Goal: Information Seeking & Learning: Find specific page/section

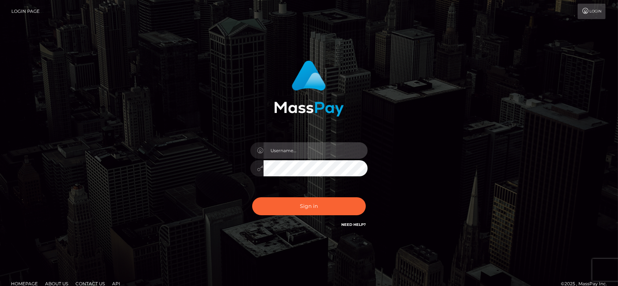
type input "fr.es"
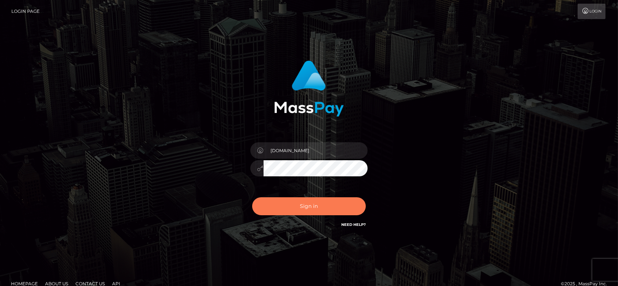
click at [290, 209] on button "Sign in" at bounding box center [309, 206] width 114 height 18
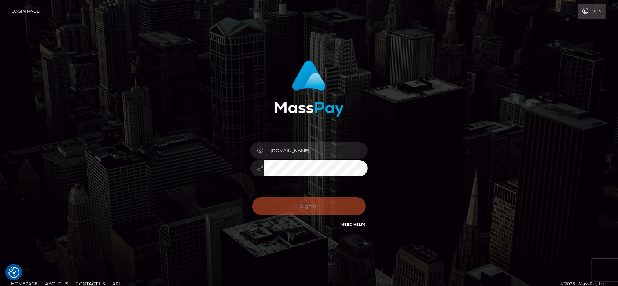
checkbox input "true"
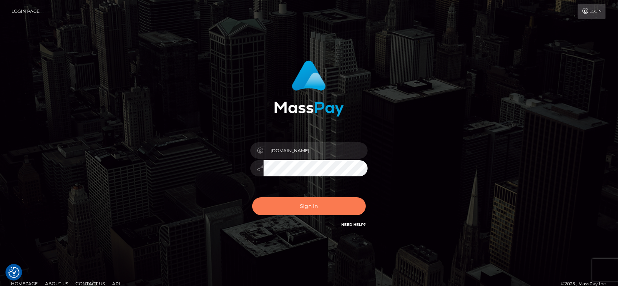
click at [290, 209] on button "Sign in" at bounding box center [309, 206] width 114 height 18
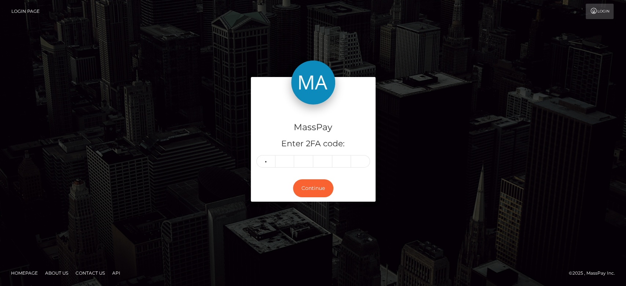
type input "1"
type input "6"
type input "1"
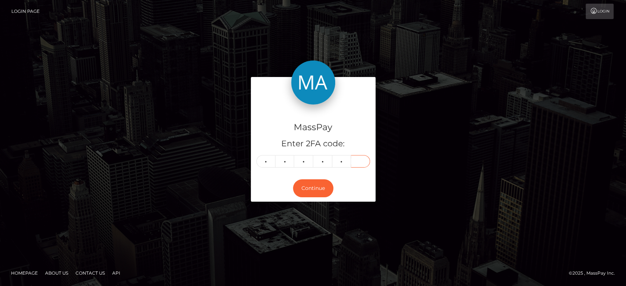
type input "6"
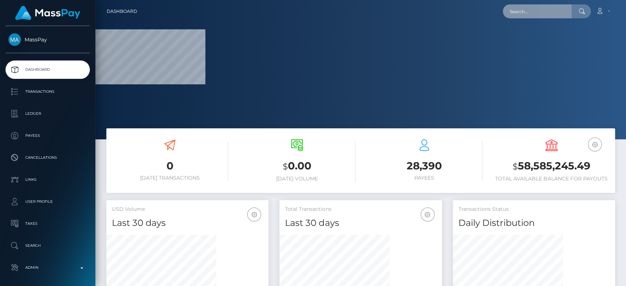
click at [557, 10] on input "text" at bounding box center [537, 11] width 69 height 14
paste input "[EMAIL_ADDRESS][DOMAIN_NAME]"
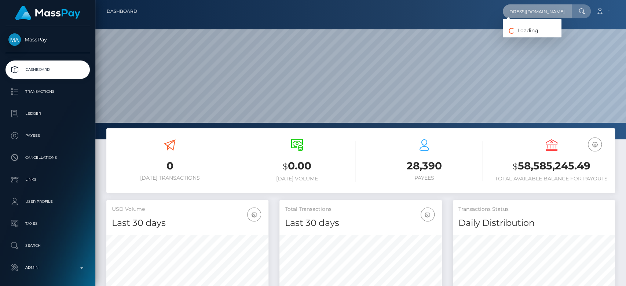
scroll to position [129, 162]
type input "parafarmaciaelherbolario9@gmail.com"
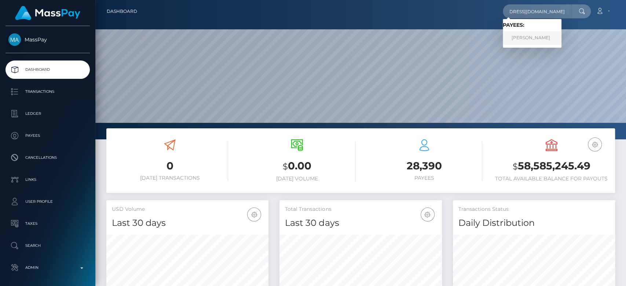
scroll to position [0, 0]
click at [538, 33] on link "Nayra Garcia Chavez" at bounding box center [532, 38] width 59 height 14
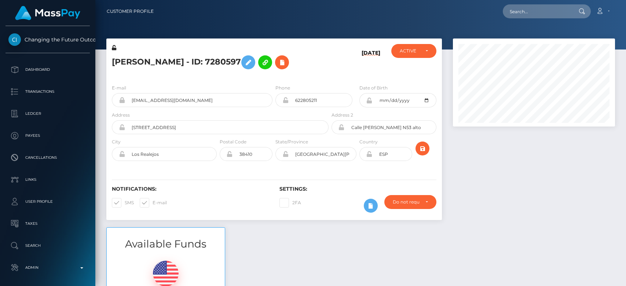
click at [475, 169] on div at bounding box center [533, 132] width 173 height 189
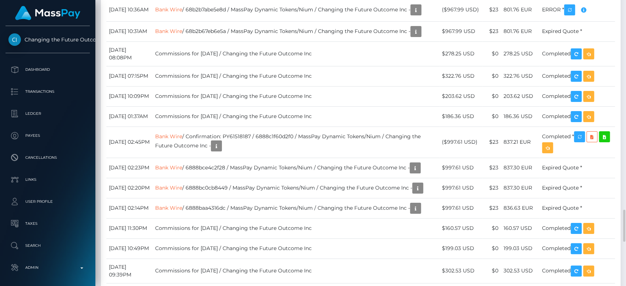
scroll to position [1495, 0]
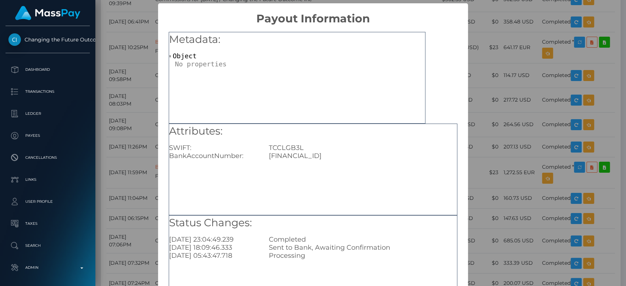
click at [508, 129] on div "× Payout Information Metadata: Object Attributes: SWIFT: TCCLGB3L BankAccountNu…" at bounding box center [313, 143] width 626 height 286
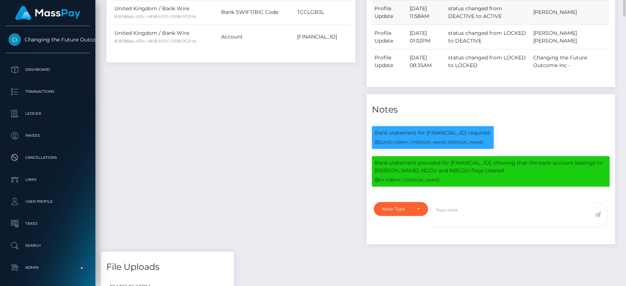
scroll to position [0, 0]
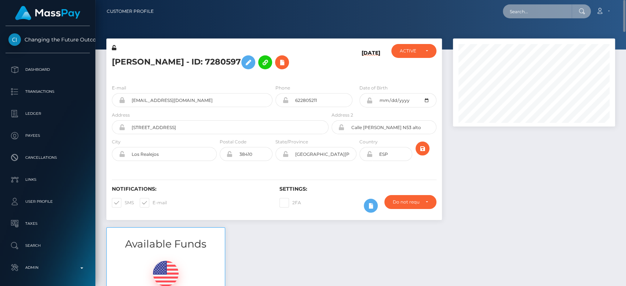
paste input "[EMAIL_ADDRESS][DOMAIN_NAME]"
click at [533, 7] on input "text" at bounding box center [537, 11] width 69 height 14
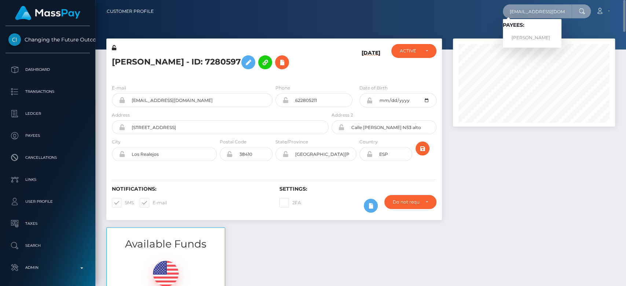
type input "[EMAIL_ADDRESS][DOMAIN_NAME]"
click at [535, 36] on link "Rebecca Clare Trelawny" at bounding box center [532, 38] width 59 height 14
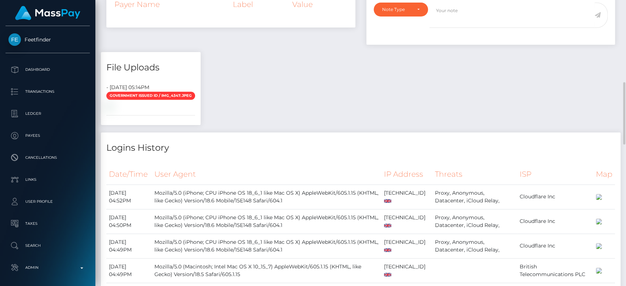
scroll to position [286, 0]
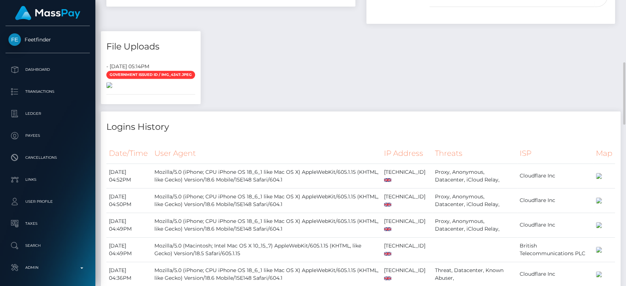
click at [112, 88] on img at bounding box center [109, 85] width 6 height 6
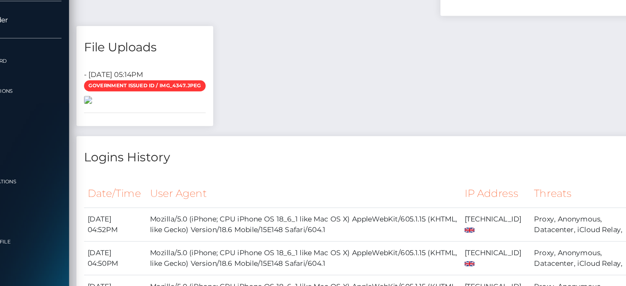
scroll to position [286, 0]
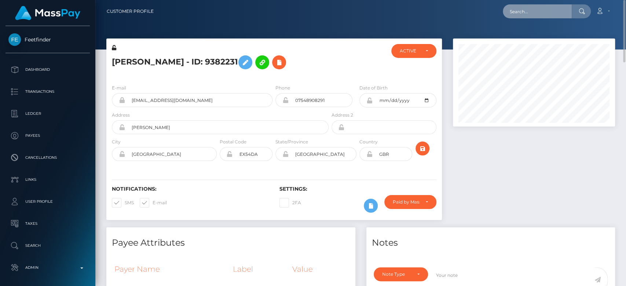
click at [549, 7] on input "text" at bounding box center [537, 11] width 69 height 14
paste input "chemererush422@gmail.com"
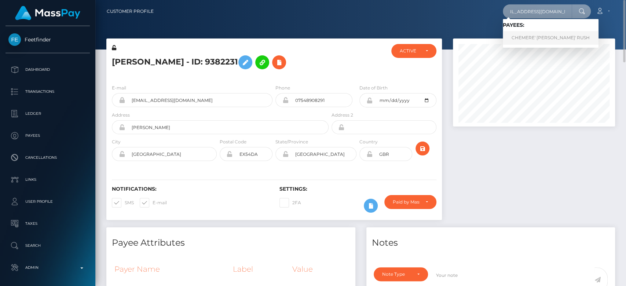
type input "chemererush422@gmail.com"
click at [534, 34] on link "CHEMERE' SHANTE' RUSH" at bounding box center [551, 38] width 96 height 14
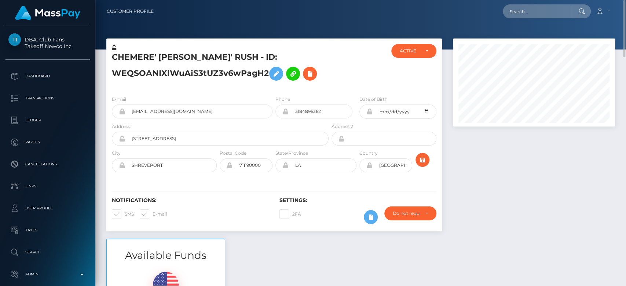
click at [537, 172] on div at bounding box center [533, 138] width 173 height 200
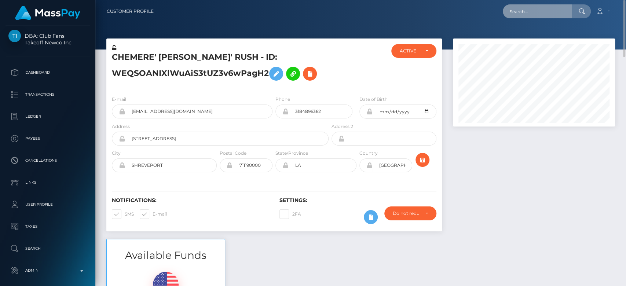
click at [527, 17] on input "text" at bounding box center [537, 11] width 69 height 14
paste input "[PERSON_NAME][EMAIL_ADDRESS][DOMAIN_NAME]"
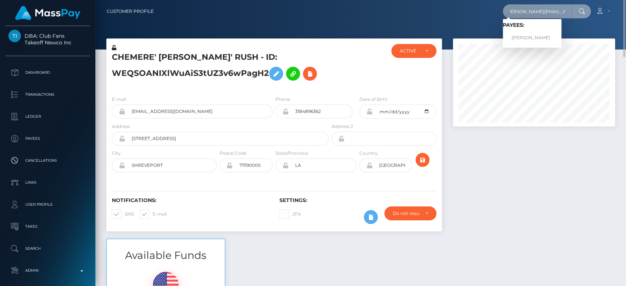
type input "lisa.hoekstraa@icloud.com"
click at [545, 34] on link "LISA ANNA HOEKSTRA" at bounding box center [532, 38] width 59 height 14
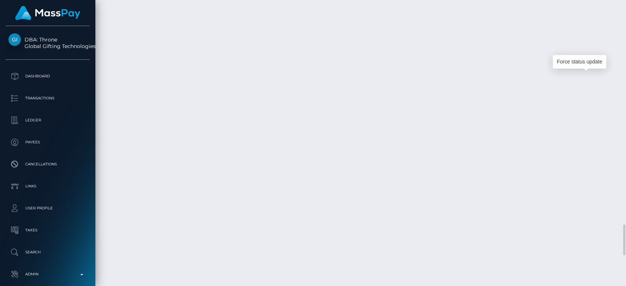
scroll to position [88, 162]
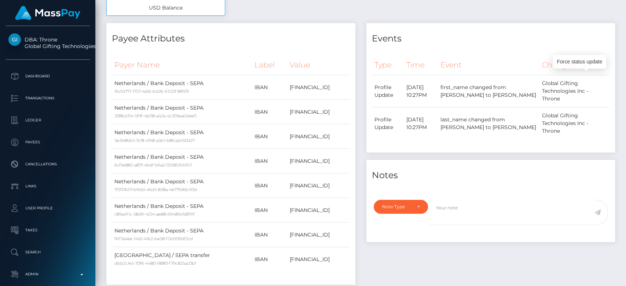
scroll to position [0, 0]
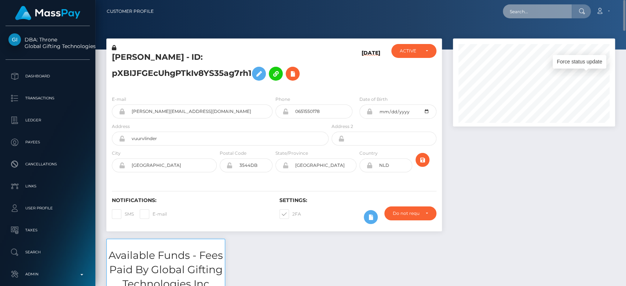
click at [535, 15] on input "text" at bounding box center [537, 11] width 69 height 14
paste input "d0ed6a8c003b425ba1bce14288dfd952"
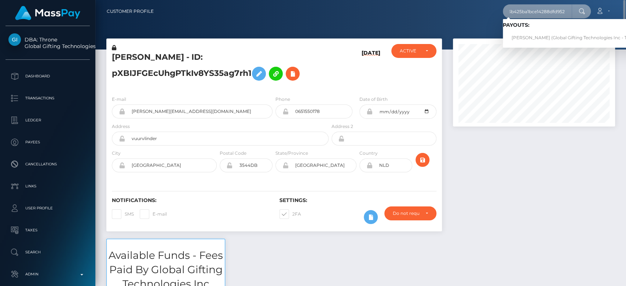
type input "d0ed6a8c003b425ba1bce14288dfd952"
click at [548, 31] on link "JOCELYN DAWN SZABO (Global Gifting Technologies Inc - Throne)" at bounding box center [577, 38] width 148 height 14
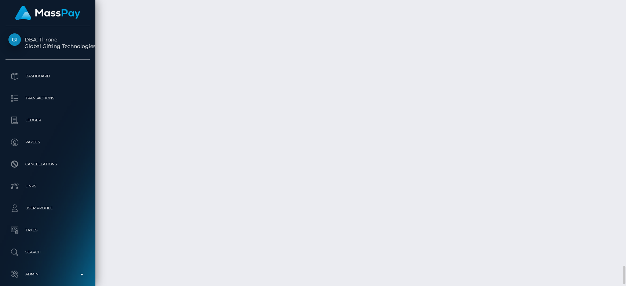
scroll to position [4142, 0]
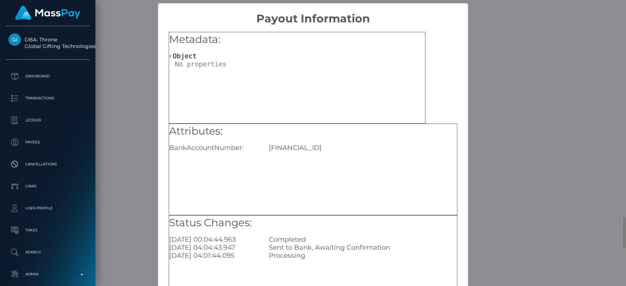
scroll to position [0, 0]
click at [498, 152] on div "× Payout Information Metadata: Object Attributes: BankAccountNumber: NL74SNSB07…" at bounding box center [313, 143] width 626 height 286
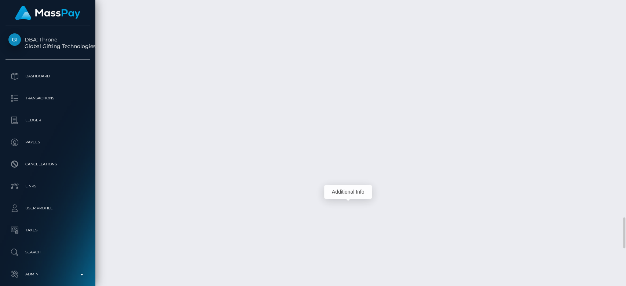
scroll to position [88, 162]
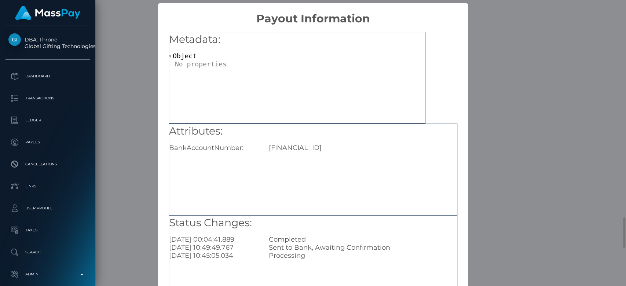
scroll to position [0, 0]
drag, startPoint x: 345, startPoint y: 145, endPoint x: 302, endPoint y: 150, distance: 42.8
click at [302, 150] on div "NL74SNSB0772985618" at bounding box center [362, 148] width 199 height 8
copy div "0772985618"
click at [505, 155] on div "× Payout Information Metadata: Object Attributes: BankAccountNumber: NL74SNSB07…" at bounding box center [313, 143] width 626 height 286
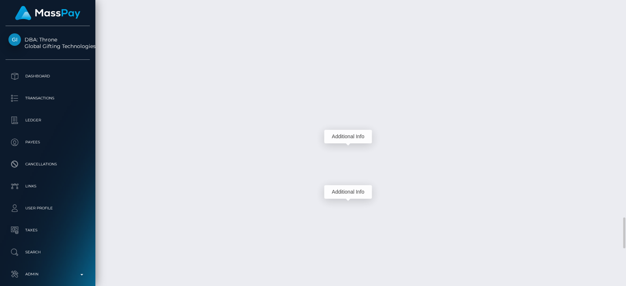
scroll to position [88, 162]
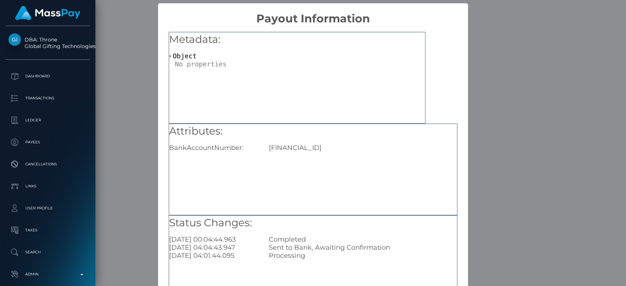
click at [503, 163] on div "× Payout Information Metadata: Object Attributes: BankAccountNumber: NL74SNSB07…" at bounding box center [313, 143] width 626 height 286
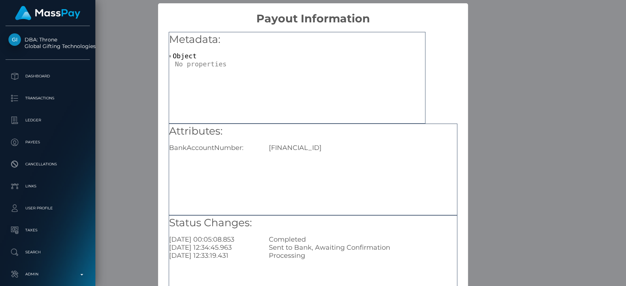
click at [133, 143] on div "× Payout Information Metadata: Object Attributes: BankAccountNumber: IT04B03669…" at bounding box center [313, 143] width 626 height 286
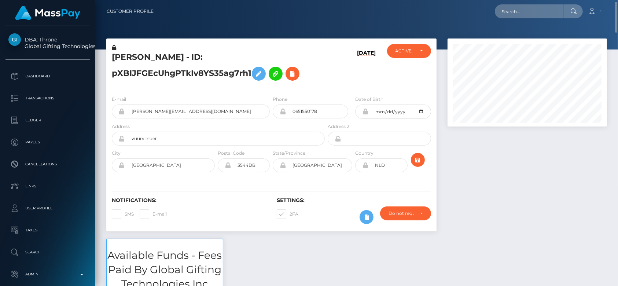
scroll to position [0, 0]
click at [539, 8] on input "text" at bounding box center [529, 11] width 69 height 14
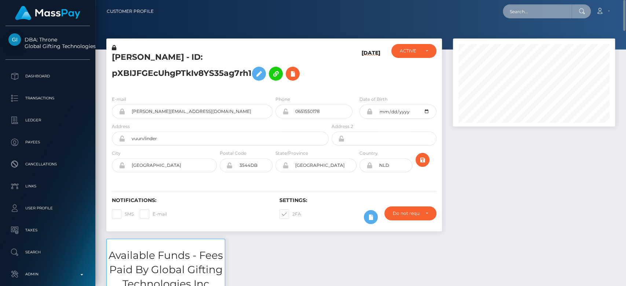
scroll to position [88, 162]
paste input "natalie.gardiner25@hotmail.com"
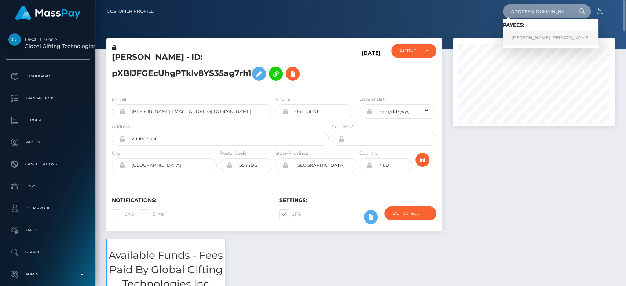
type input "natalie.gardiner25@hotmail.com"
click at [537, 39] on link "NATALIE ELISABETH GARDINER" at bounding box center [551, 38] width 96 height 14
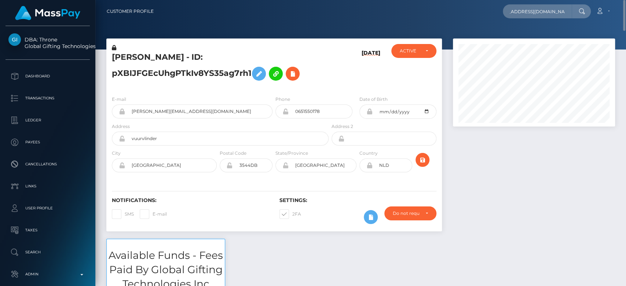
scroll to position [0, 0]
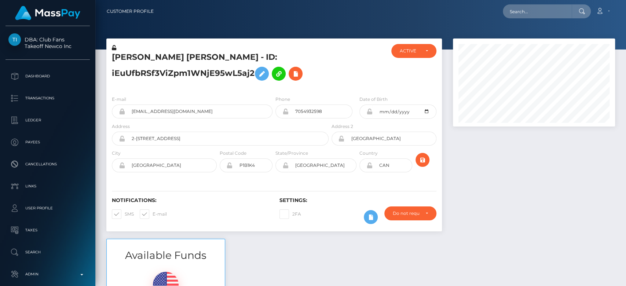
scroll to position [88, 162]
click at [476, 129] on div at bounding box center [533, 138] width 173 height 200
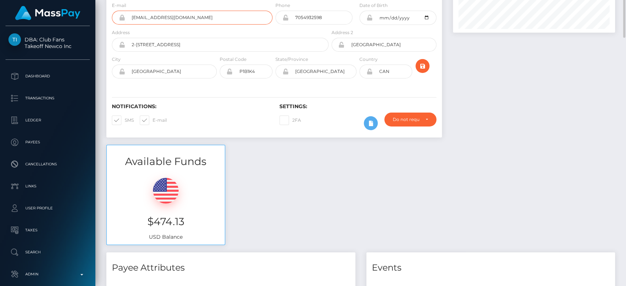
scroll to position [0, 0]
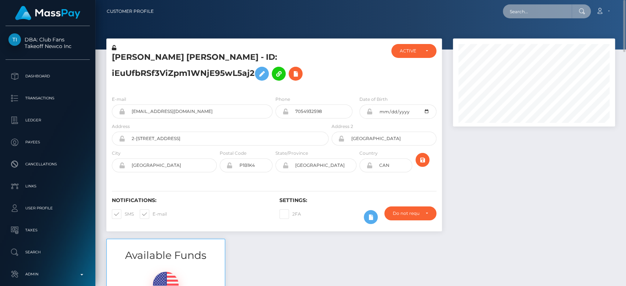
click at [529, 5] on input "text" at bounding box center [537, 11] width 69 height 14
paste input "5gg2vqgp2y@privaterelay.appleid.com"
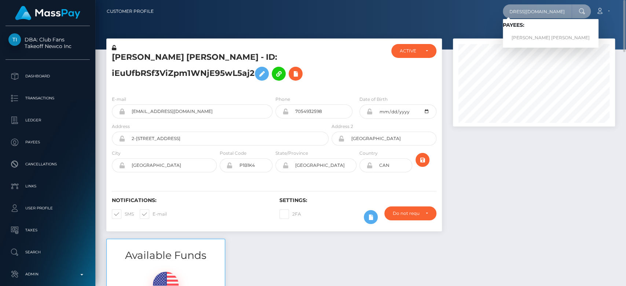
type input "5gg2vqgp2y@privaterelay.appleid.com"
click at [535, 34] on link "KYLA JEAN MCQUADE" at bounding box center [551, 38] width 96 height 14
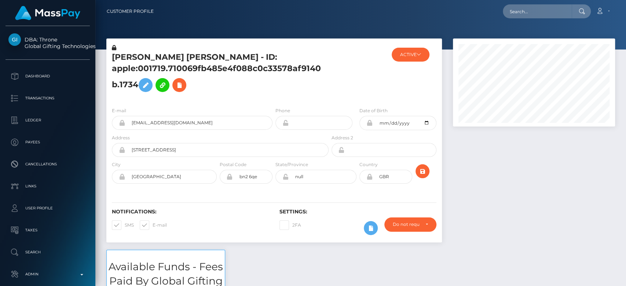
drag, startPoint x: 431, startPoint y: 160, endPoint x: 41, endPoint y: 5, distance: 419.4
click at [152, 222] on span at bounding box center [152, 224] width 0 height 5
click at [152, 222] on input "E-mail" at bounding box center [154, 222] width 5 height 5
checkbox input "false"
click at [125, 225] on span at bounding box center [125, 224] width 0 height 5
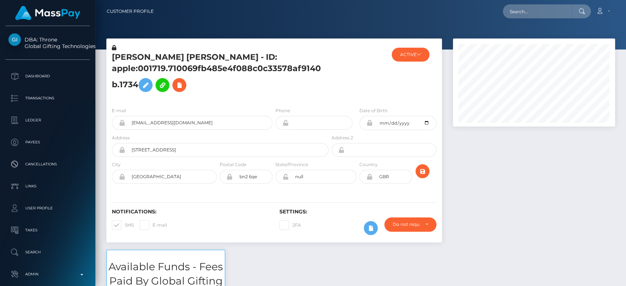
click at [125, 225] on input "SMS" at bounding box center [127, 222] width 5 height 5
checkbox input "false"
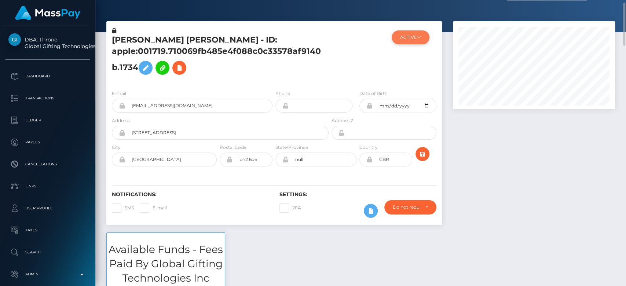
click at [406, 40] on button "ACTIVE" at bounding box center [410, 37] width 38 height 14
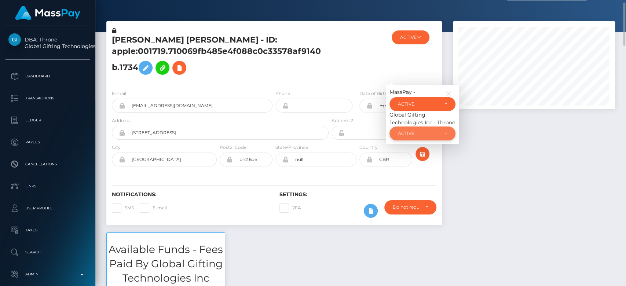
click at [415, 134] on div "ACTIVE" at bounding box center [418, 133] width 41 height 6
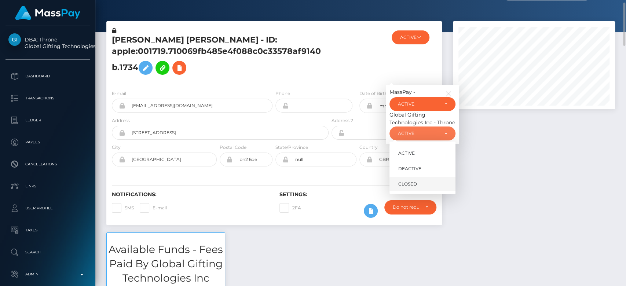
click at [410, 183] on span "CLOSED" at bounding box center [407, 184] width 19 height 7
select select "CLOSED"
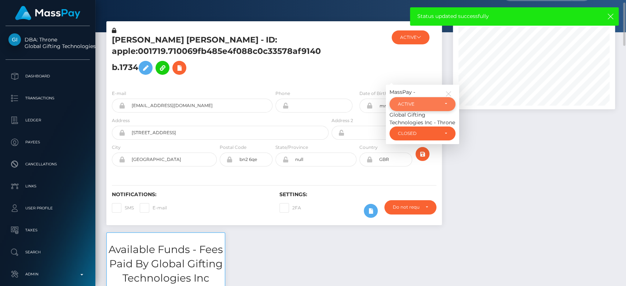
click at [427, 100] on div "ACTIVE" at bounding box center [422, 104] width 66 height 14
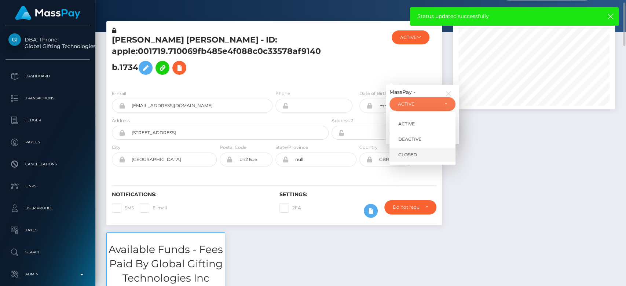
click at [417, 155] on link "CLOSED" at bounding box center [422, 155] width 66 height 14
select select "CLOSED"
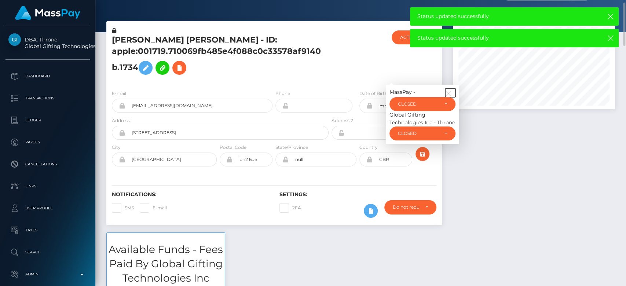
click at [449, 91] on icon "button" at bounding box center [448, 94] width 7 height 7
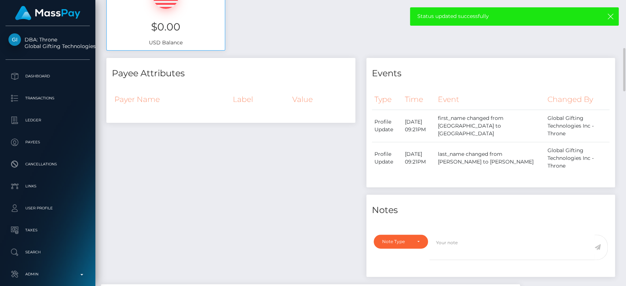
scroll to position [330, 0]
click at [413, 233] on div "Note Type" at bounding box center [400, 240] width 54 height 14
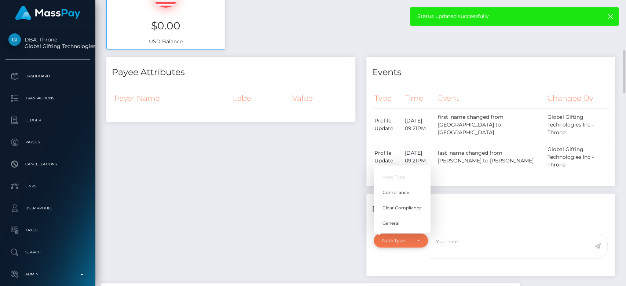
scroll to position [88, 162]
click at [395, 220] on span "General" at bounding box center [390, 223] width 17 height 7
select select "GENERAL"
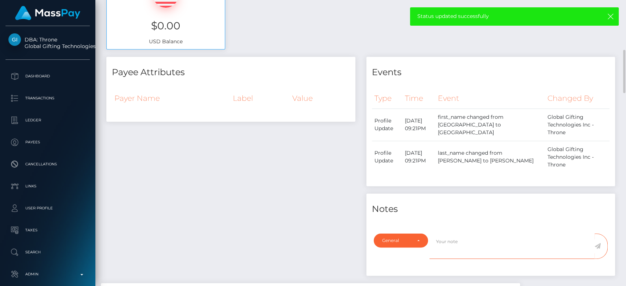
click at [450, 233] on textarea at bounding box center [511, 245] width 165 height 25
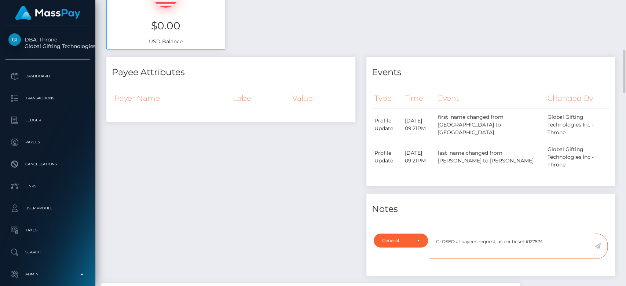
type textarea "CLOSED at payee's request, as per ticket #127574"
click at [599, 243] on icon at bounding box center [597, 246] width 6 height 6
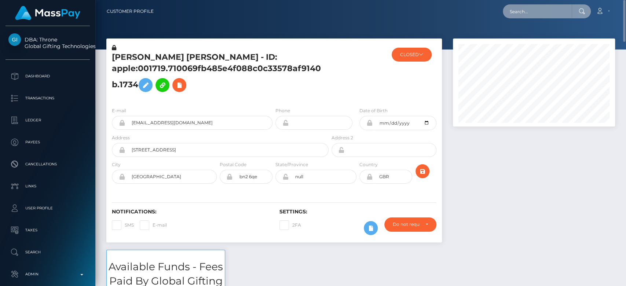
click at [533, 9] on input "text" at bounding box center [537, 11] width 69 height 14
paste input "[EMAIL_ADDRESS][DOMAIN_NAME]"
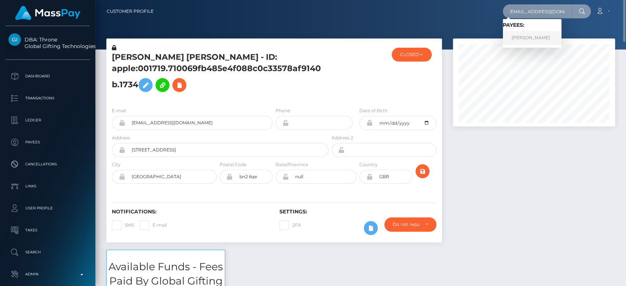
type input "[EMAIL_ADDRESS][DOMAIN_NAME]"
click at [538, 33] on link "[PERSON_NAME]" at bounding box center [532, 38] width 59 height 14
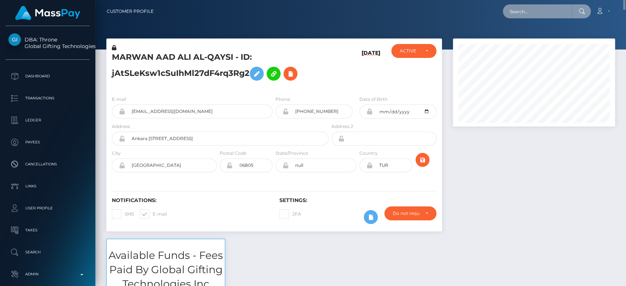
click at [524, 13] on input "text" at bounding box center [537, 11] width 69 height 14
paste input "[EMAIL_ADDRESS][DOMAIN_NAME]"
type input "[EMAIL_ADDRESS][DOMAIN_NAME]"
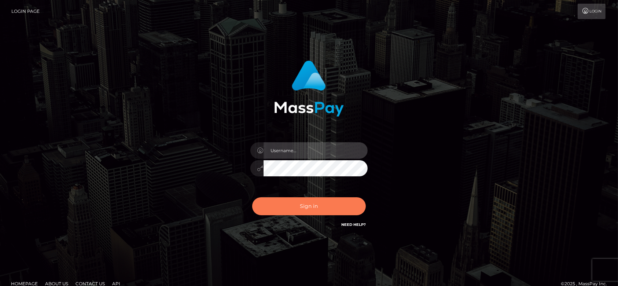
type input "fr.es"
click at [303, 207] on button "Sign in" at bounding box center [309, 206] width 114 height 18
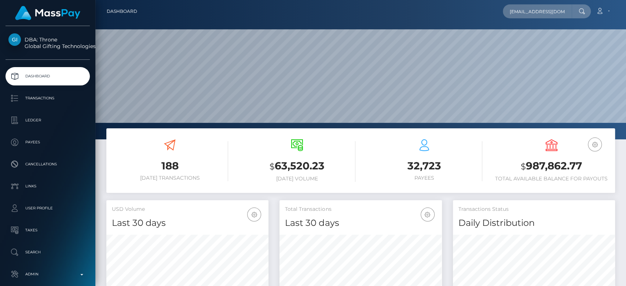
type input "[EMAIL_ADDRESS][DOMAIN_NAME]"
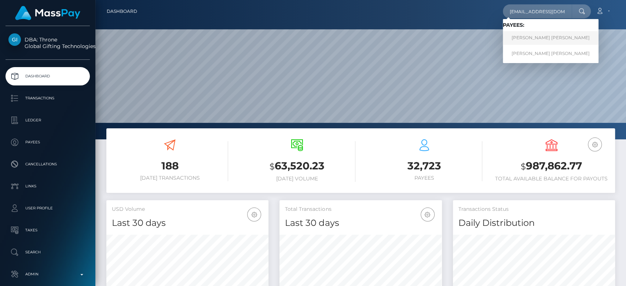
click at [519, 38] on link "[PERSON_NAME] [PERSON_NAME]" at bounding box center [551, 38] width 96 height 14
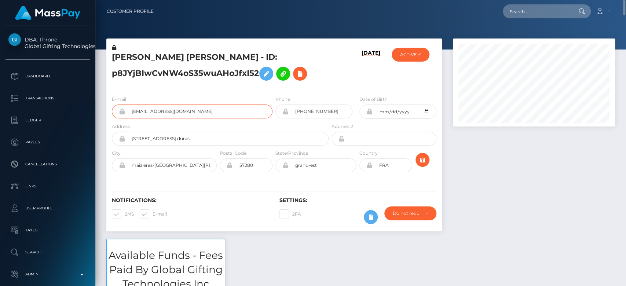
drag, startPoint x: 167, startPoint y: 113, endPoint x: 131, endPoint y: 114, distance: 36.3
click at [131, 114] on input "findom5995@gmail.com" at bounding box center [198, 111] width 147 height 14
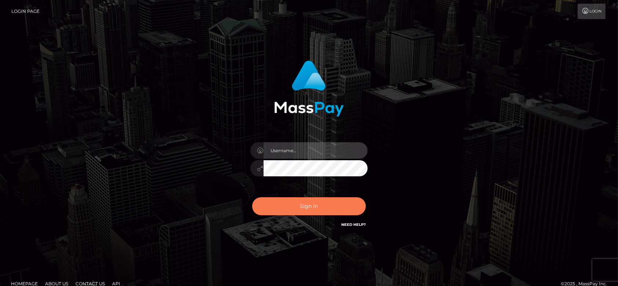
type input "[DOMAIN_NAME]"
click at [314, 204] on button "Sign in" at bounding box center [309, 206] width 114 height 18
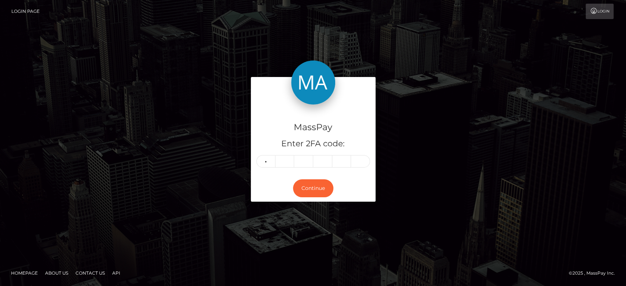
type input "7"
type input "0"
type input "4"
type input "7"
type input "4"
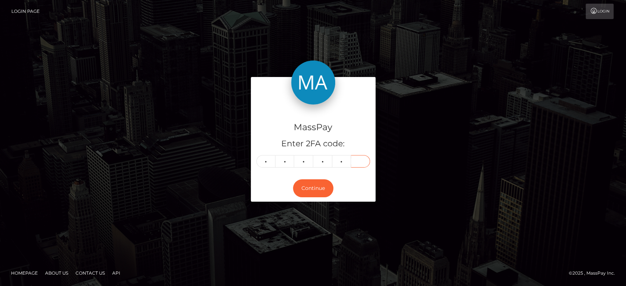
type input "7"
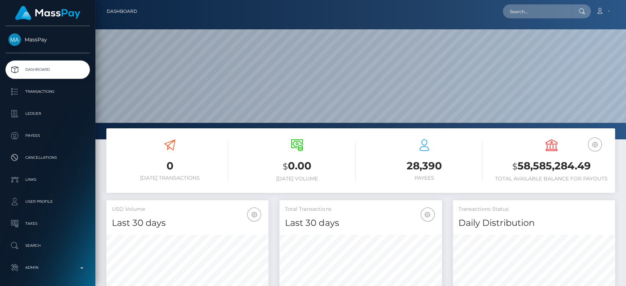
scroll to position [129, 162]
click at [532, 16] on input "text" at bounding box center [537, 11] width 69 height 14
paste input "[EMAIL_ADDRESS][DOMAIN_NAME]"
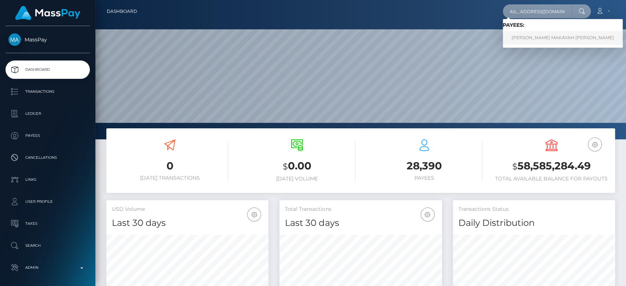
type input "[EMAIL_ADDRESS][DOMAIN_NAME]"
click at [527, 34] on link "[PERSON_NAME] MAKAYAH [PERSON_NAME]" at bounding box center [563, 38] width 120 height 14
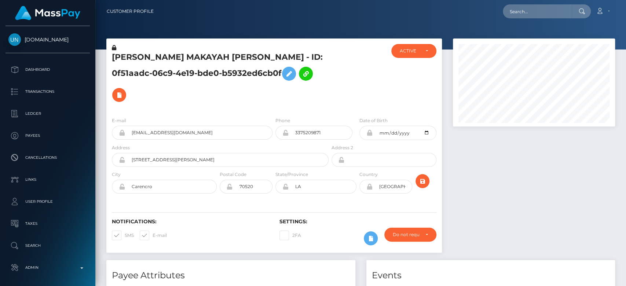
scroll to position [88, 162]
click at [519, 16] on input "text" at bounding box center [537, 11] width 69 height 14
paste input "kerabenjamin31@gmail.com"
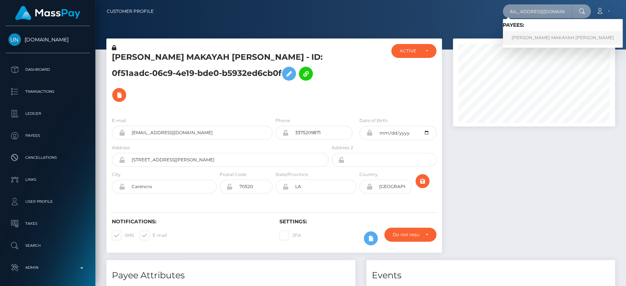
type input "kerabenjamin31@gmail.com"
click at [526, 36] on link "KERA MAKAYAH BENJAMIN" at bounding box center [563, 38] width 120 height 14
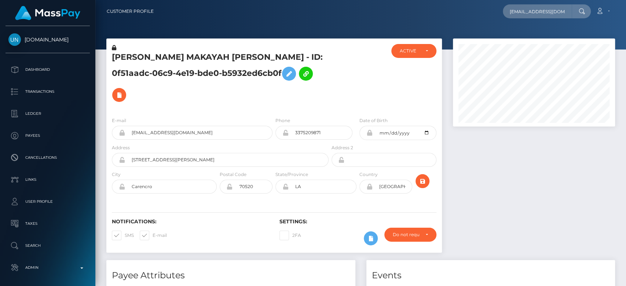
click at [499, 151] on div at bounding box center [533, 148] width 173 height 221
click at [513, 13] on input "text" at bounding box center [537, 11] width 69 height 14
paste input "[EMAIL_ADDRESS][DOMAIN_NAME]"
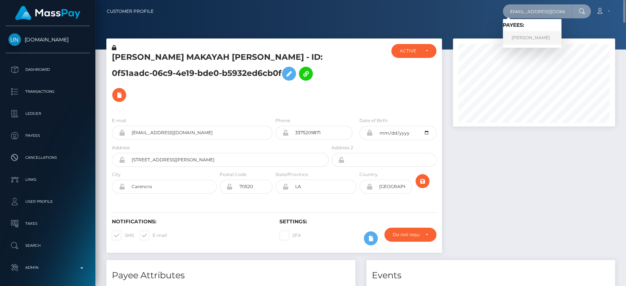
type input "[EMAIL_ADDRESS][DOMAIN_NAME]"
click at [537, 35] on link "DANIELLE LYN BOURNE" at bounding box center [532, 38] width 59 height 14
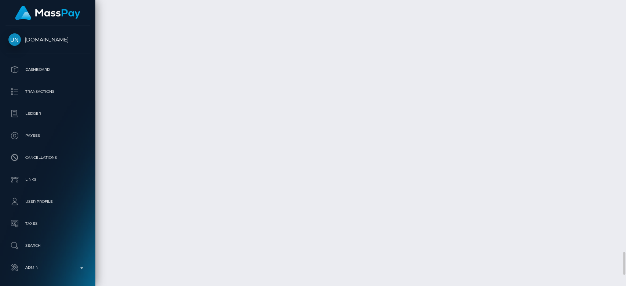
scroll to position [3315, 0]
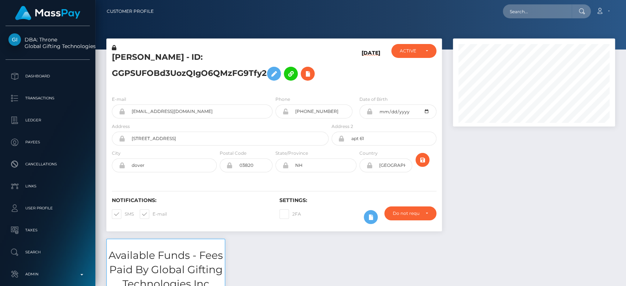
scroll to position [88, 162]
click at [125, 184] on div "Notifications: SMS E-mail Settings: 2FA" at bounding box center [273, 206] width 335 height 52
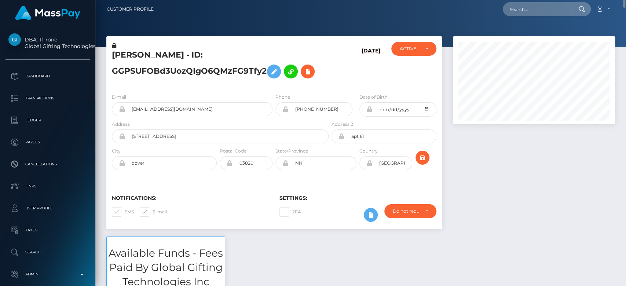
scroll to position [0, 0]
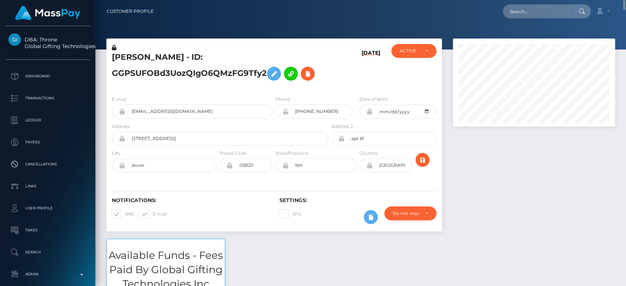
click at [494, 204] on div at bounding box center [533, 138] width 173 height 200
click at [412, 54] on div "ACTIVE" at bounding box center [413, 51] width 45 height 14
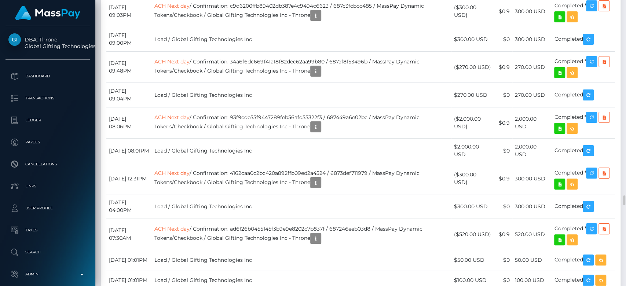
scroll to position [5562, 0]
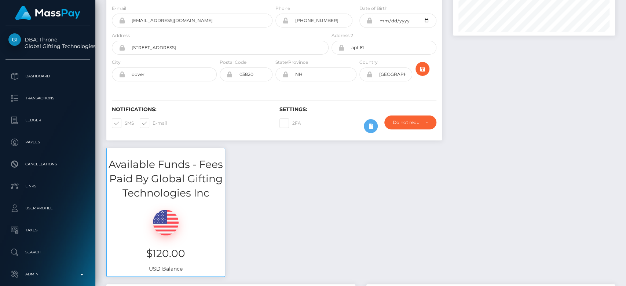
scroll to position [0, 0]
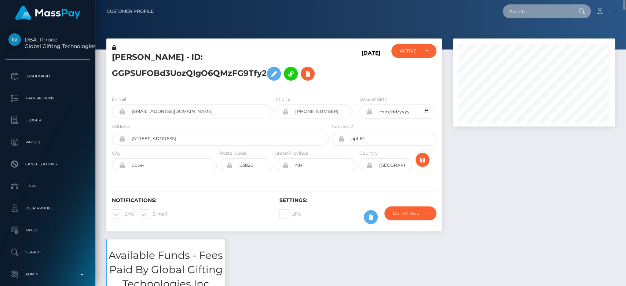
click at [522, 10] on input "text" at bounding box center [537, 11] width 69 height 14
paste input "[EMAIL_ADDRESS][DOMAIN_NAME]"
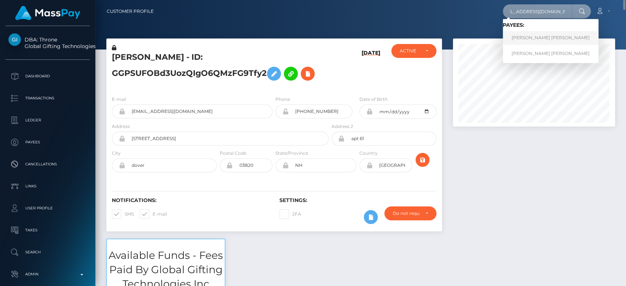
type input "[EMAIL_ADDRESS][DOMAIN_NAME]"
click at [525, 37] on link "JOSE GABRIEL VILLACORTA BARTRA" at bounding box center [551, 38] width 96 height 14
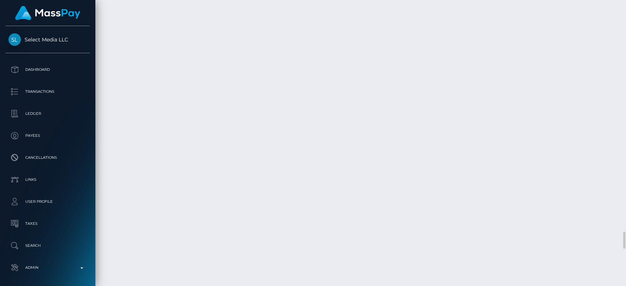
scroll to position [88, 162]
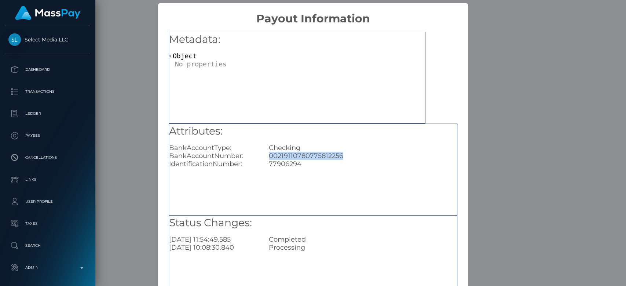
drag, startPoint x: 343, startPoint y: 158, endPoint x: 263, endPoint y: 157, distance: 80.3
click at [263, 157] on div "00219110780775812256" at bounding box center [362, 156] width 199 height 8
copy div "00219110780775812256"
click at [515, 119] on div "× Payout Information Metadata: Object Attributes: BankAccountType: Checking Ban…" at bounding box center [313, 143] width 626 height 286
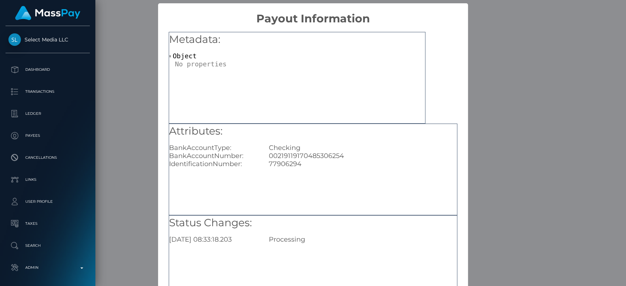
click at [486, 122] on div "× Payout Information Metadata: Object Attributes: BankAccountType: Checking Ban…" at bounding box center [313, 143] width 626 height 286
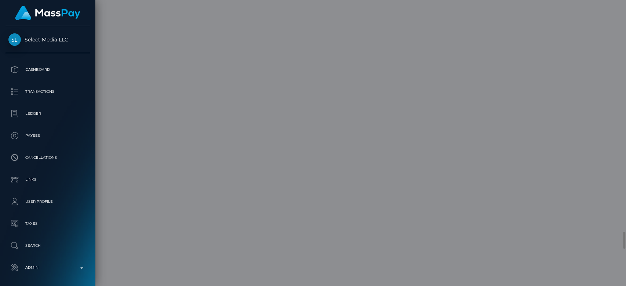
scroll to position [0, 0]
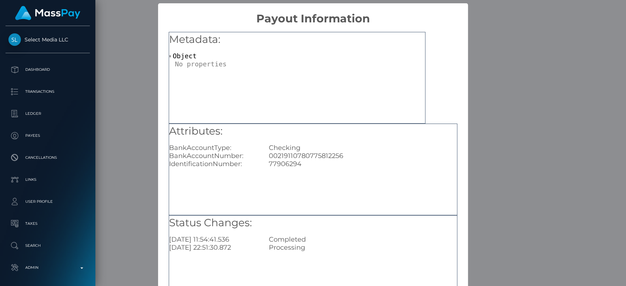
click at [531, 157] on div "× Payout Information Metadata: Object Attributes: BankAccountType: Checking Ban…" at bounding box center [313, 143] width 626 height 286
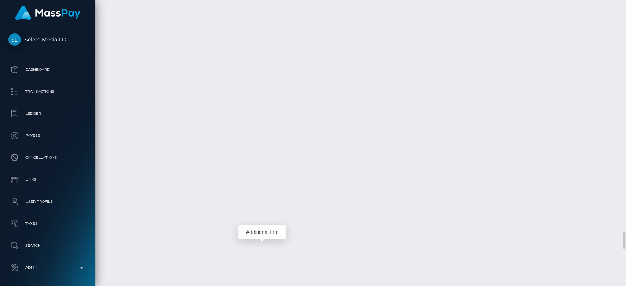
scroll to position [88, 162]
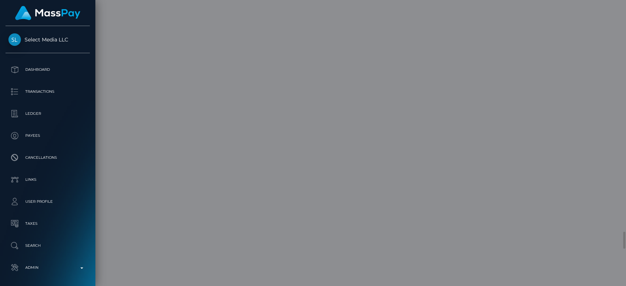
scroll to position [0, 0]
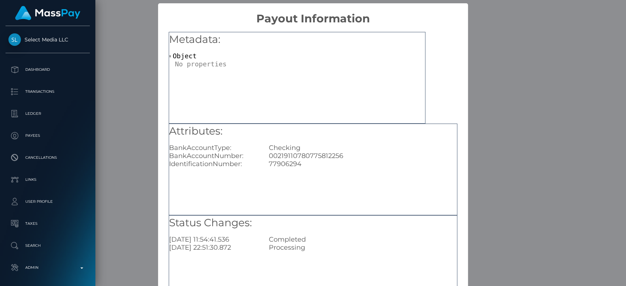
click at [500, 167] on div "× Payout Information Metadata: Object Attributes: BankAccountType: Checking Ban…" at bounding box center [313, 143] width 626 height 286
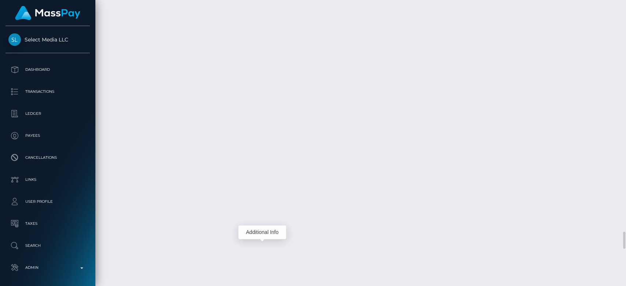
scroll to position [88, 162]
drag, startPoint x: 280, startPoint y: 64, endPoint x: 225, endPoint y: 66, distance: 55.8
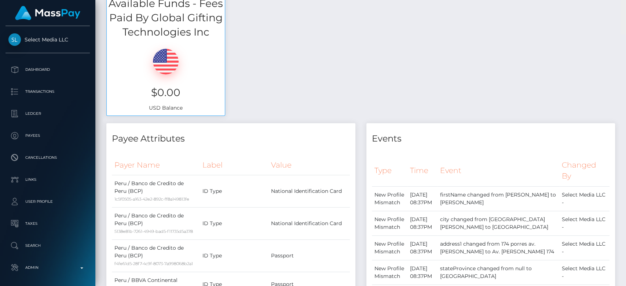
scroll to position [0, 0]
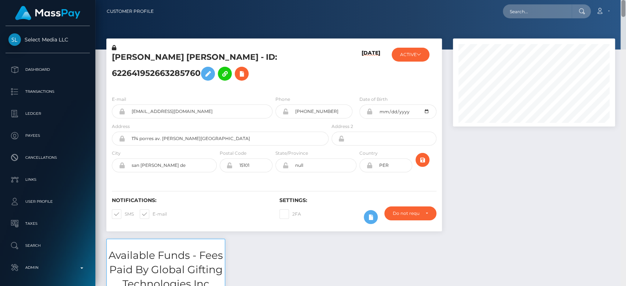
drag, startPoint x: 623, startPoint y: 177, endPoint x: 625, endPoint y: -21, distance: 198.7
click at [625, 0] on html "Select Media LLC Dashboard Transactions Ledger Payees Links Taxes" at bounding box center [313, 143] width 626 height 286
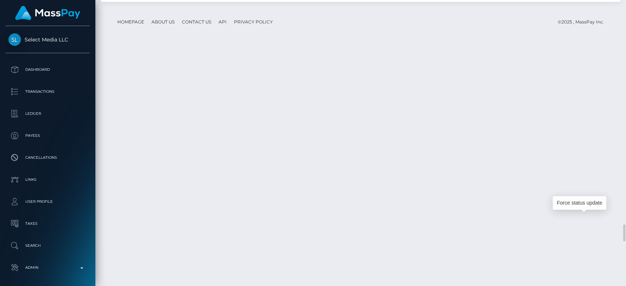
scroll to position [88, 162]
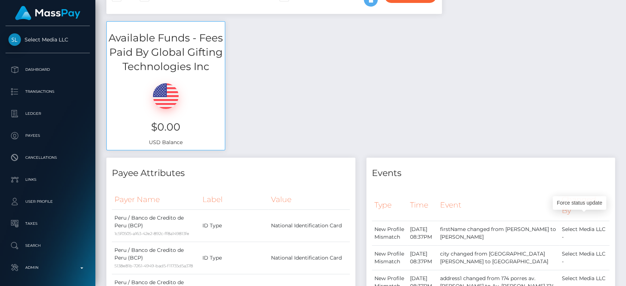
scroll to position [0, 0]
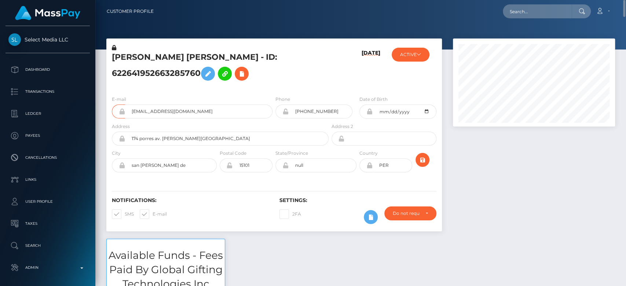
click at [472, 165] on div at bounding box center [533, 138] width 173 height 200
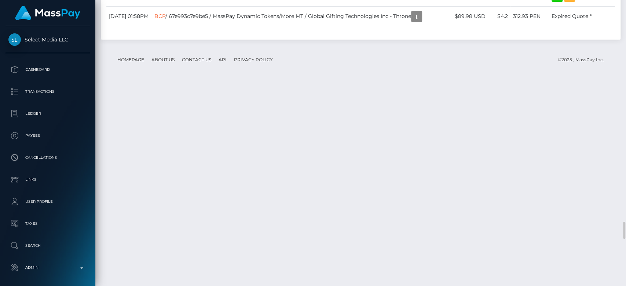
scroll to position [3735, 0]
drag, startPoint x: 280, startPoint y: 225, endPoint x: 261, endPoint y: 223, distance: 19.1
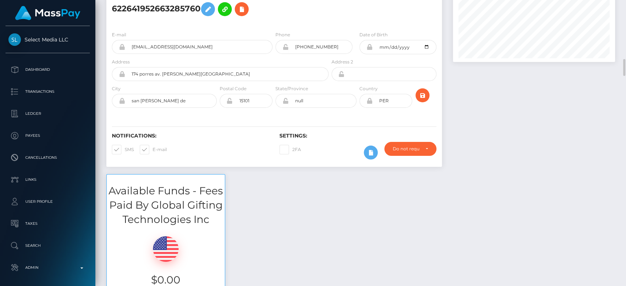
scroll to position [0, 0]
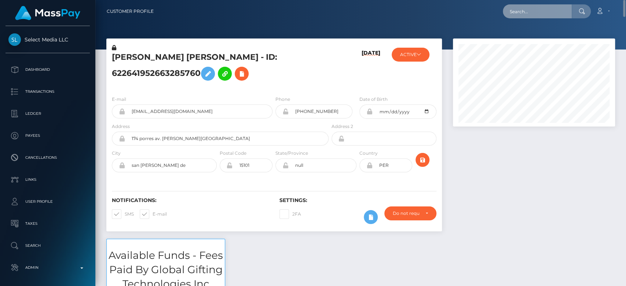
click at [518, 8] on input "text" at bounding box center [537, 11] width 69 height 14
paste input "alexia_evans@outlook.com"
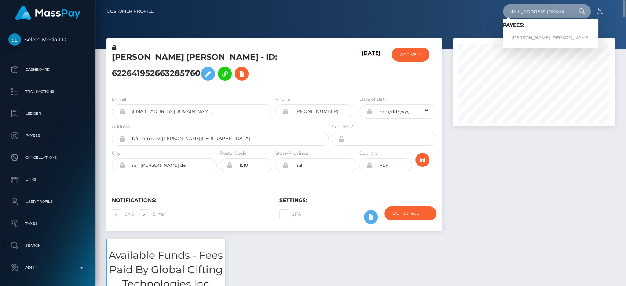
type input "alexia_evans@outlook.com"
click at [537, 47] on div "Loading... Loading... Payees: PAOLA ANDREA DELGADO ARGUELLO" at bounding box center [551, 33] width 96 height 29
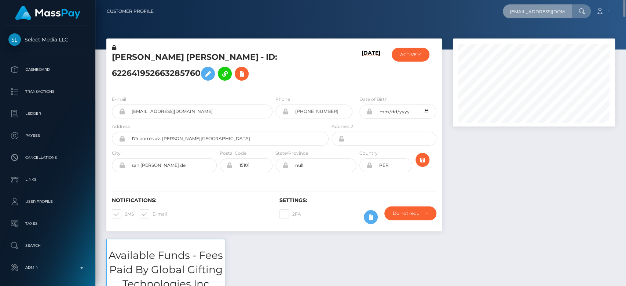
click at [555, 16] on input "alexia_evans@outlook.com" at bounding box center [537, 11] width 69 height 14
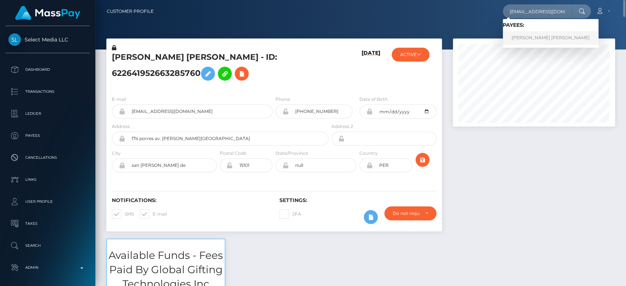
click at [530, 44] on link "PAOLA ANDREA DELGADO ARGUELLO" at bounding box center [551, 38] width 96 height 14
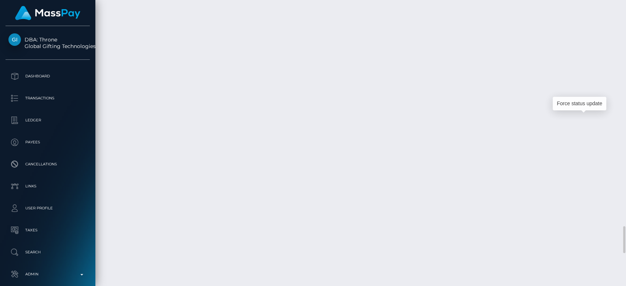
scroll to position [88, 162]
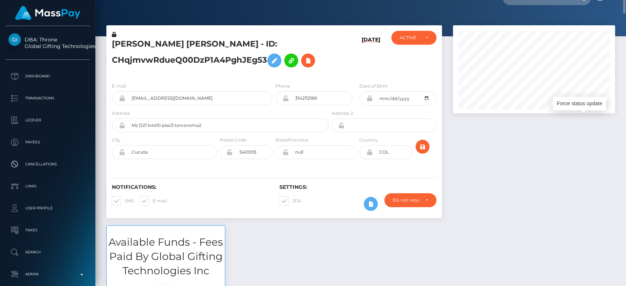
scroll to position [0, 0]
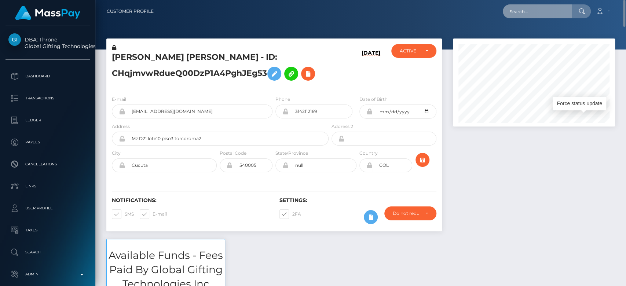
click at [525, 16] on input "text" at bounding box center [537, 11] width 69 height 14
paste input "natalie.gardiner25@hotmail.com"
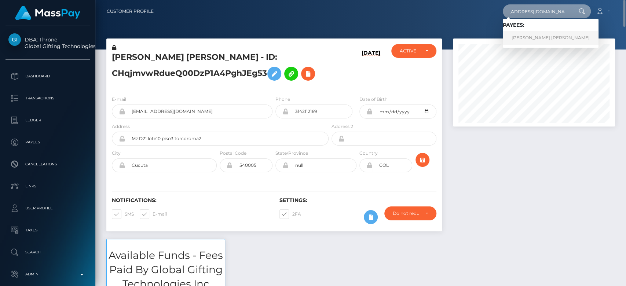
type input "natalie.gardiner25@hotmail.com"
click at [530, 37] on link "NATALIE ELISABETH GARDINER" at bounding box center [551, 38] width 96 height 14
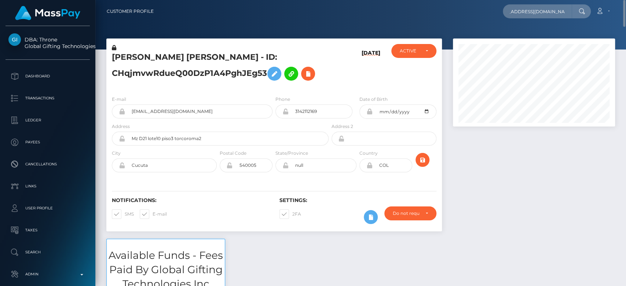
scroll to position [0, 0]
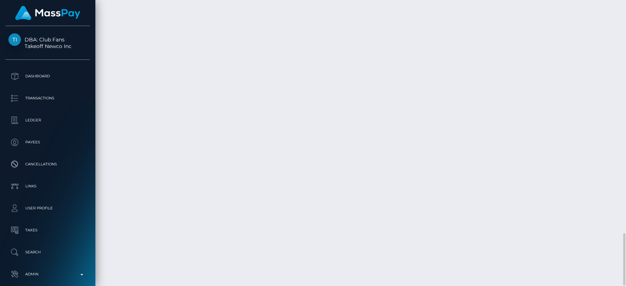
scroll to position [1274, 0]
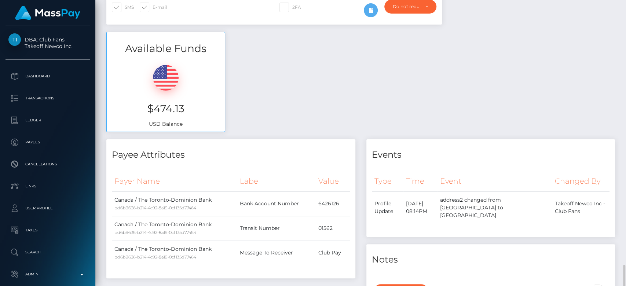
scroll to position [0, 0]
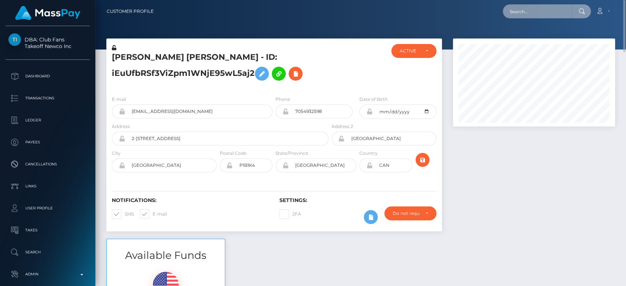
click at [523, 7] on input "text" at bounding box center [537, 11] width 69 height 14
paste input "kerabenjamin31@gmail.com"
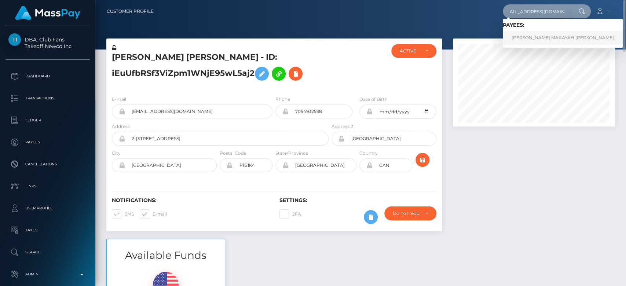
type input "kerabenjamin31@gmail.com"
click at [536, 38] on link "KERA MAKAYAH BENJAMIN" at bounding box center [563, 38] width 120 height 14
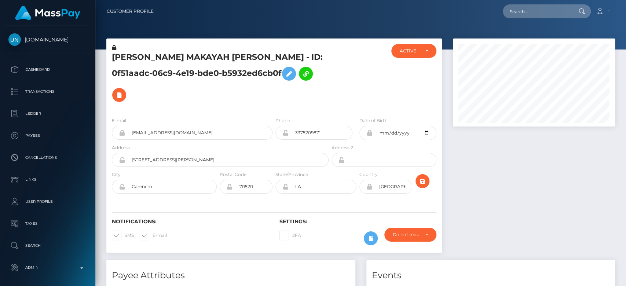
scroll to position [88, 162]
click at [485, 160] on div at bounding box center [533, 148] width 173 height 221
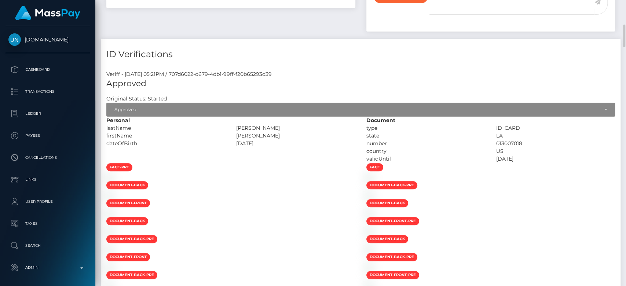
scroll to position [0, 0]
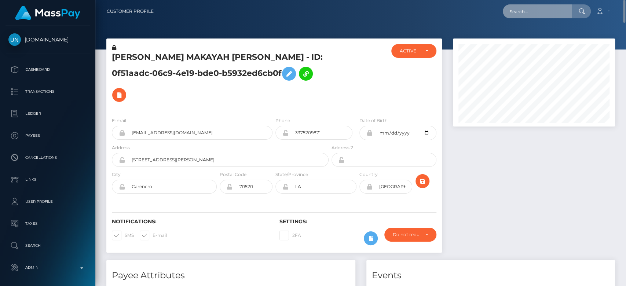
click at [522, 11] on input "text" at bounding box center [537, 11] width 69 height 14
paste input "youdawg@hotmail.com"
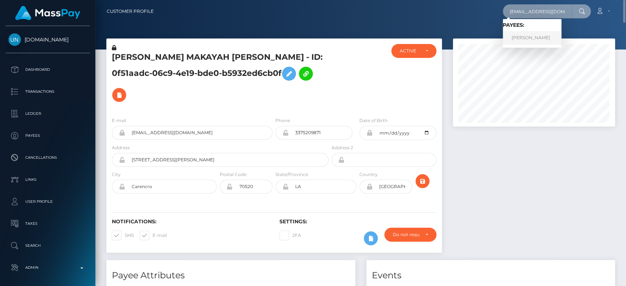
type input "youdawg@hotmail.com"
click at [541, 42] on link "Brenda Lockhart" at bounding box center [532, 38] width 59 height 14
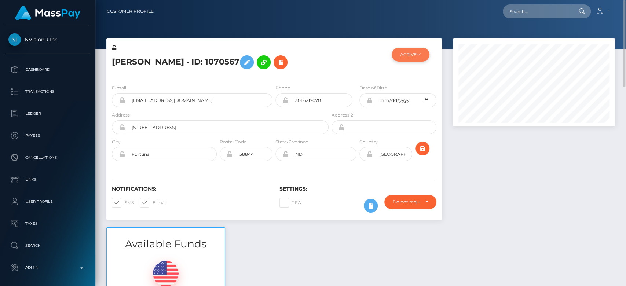
click at [413, 53] on button "ACTIVE" at bounding box center [410, 55] width 38 height 14
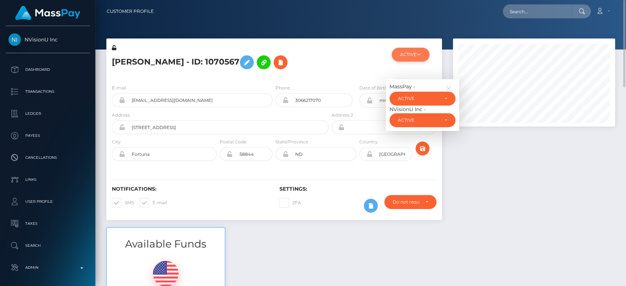
click at [413, 53] on button "ACTIVE" at bounding box center [410, 55] width 38 height 14
click at [429, 242] on div "Available Funds $232.52 USD Balance" at bounding box center [360, 281] width 519 height 108
click at [449, 89] on icon "button" at bounding box center [448, 88] width 7 height 7
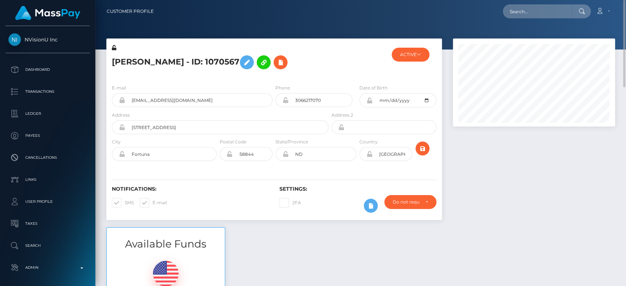
click at [534, 6] on div "Loading... Loading... Account Edit Profile Logout" at bounding box center [386, 11] width 455 height 15
click at [534, 6] on input "text" at bounding box center [537, 11] width 69 height 14
paste input "poopyqueeen@gmail.com"
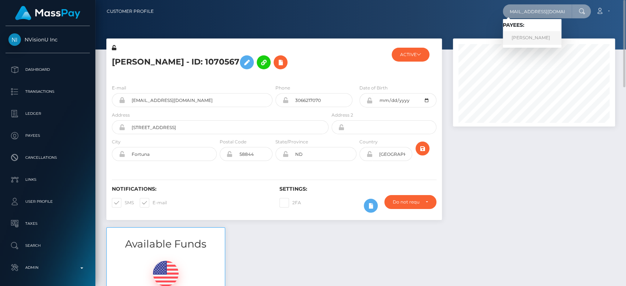
type input "poopyqueeen@gmail.com"
click at [531, 36] on link "PAULA RUSA" at bounding box center [532, 38] width 59 height 14
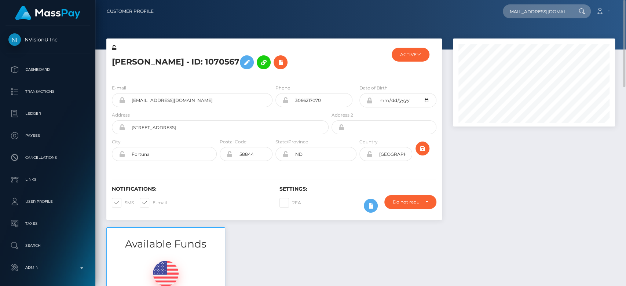
scroll to position [0, 0]
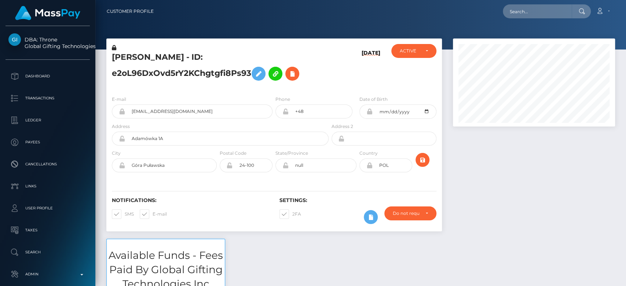
scroll to position [88, 162]
click at [550, 217] on div at bounding box center [533, 138] width 173 height 200
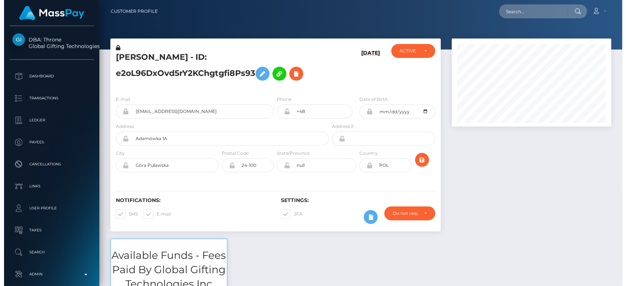
scroll to position [366441, 366370]
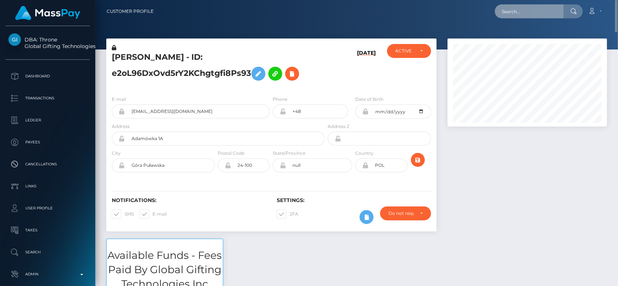
click at [523, 13] on input "text" at bounding box center [529, 11] width 69 height 14
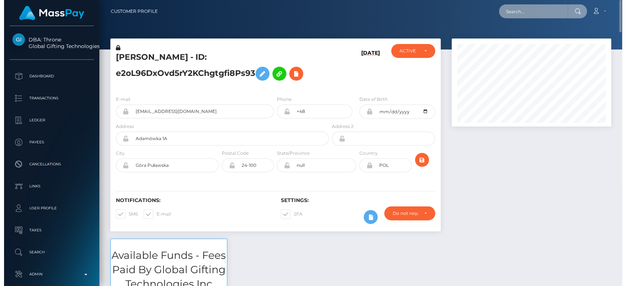
scroll to position [88, 162]
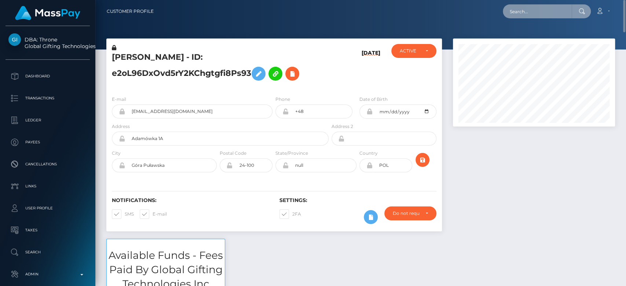
paste input "[EMAIL_ADDRESS][DOMAIN_NAME]"
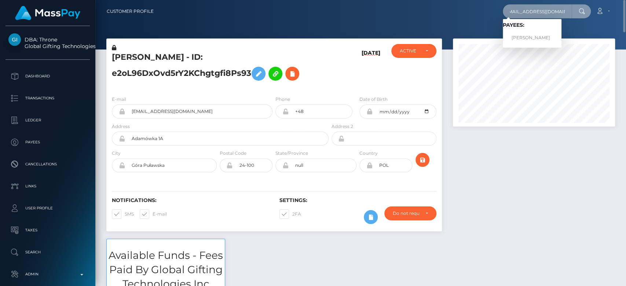
type input "[EMAIL_ADDRESS][DOMAIN_NAME]"
click at [544, 33] on link "[PERSON_NAME]" at bounding box center [532, 38] width 59 height 14
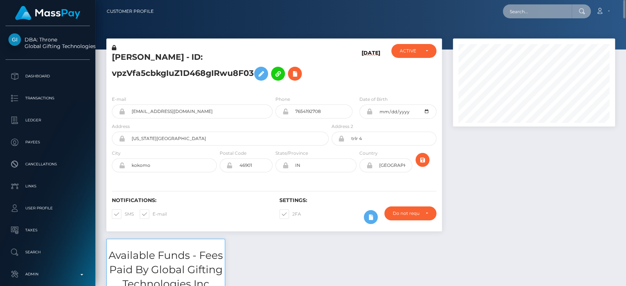
paste input "[EMAIL_ADDRESS][DOMAIN_NAME]"
click at [525, 14] on input "[EMAIL_ADDRESS][DOMAIN_NAME]" at bounding box center [537, 11] width 69 height 14
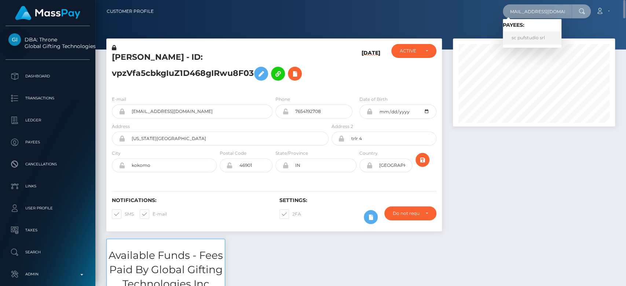
type input "[EMAIL_ADDRESS][DOMAIN_NAME]"
click at [531, 44] on link "sc pufstudio srl" at bounding box center [532, 38] width 59 height 14
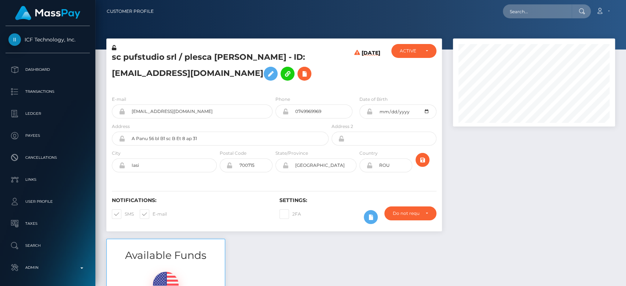
scroll to position [88, 162]
drag, startPoint x: 177, startPoint y: 59, endPoint x: 113, endPoint y: 55, distance: 64.2
click at [113, 55] on h5 "sc pufstudio srl / plesca voica maria - ID: foxylady2019x@yahoo.com" at bounding box center [218, 68] width 213 height 33
copy h5 "sc pufstudio srl"
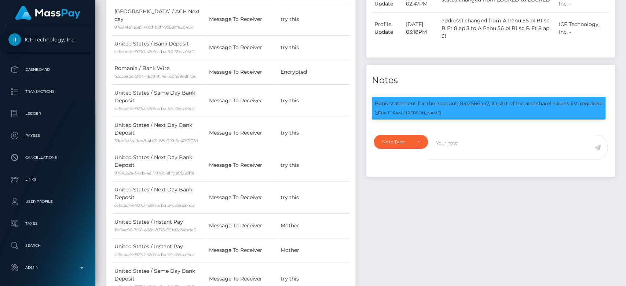
scroll to position [0, 0]
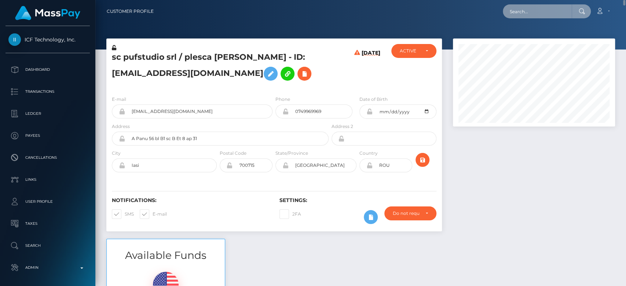
click at [521, 12] on input "text" at bounding box center [537, 11] width 69 height 14
paste input "tommy.cee@yandex.com"
type input "tommy.cee@yandex.com"
click at [535, 34] on div at bounding box center [360, 24] width 530 height 49
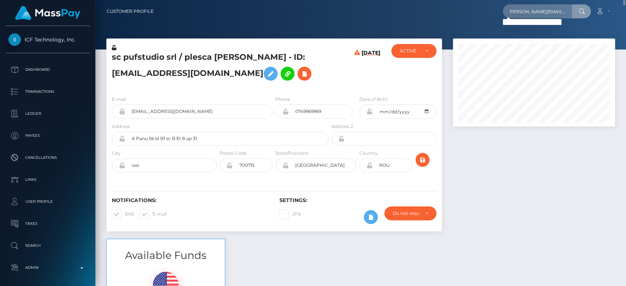
scroll to position [0, 0]
click at [525, 15] on input "tommy.cee@yandex.com" at bounding box center [537, 11] width 69 height 14
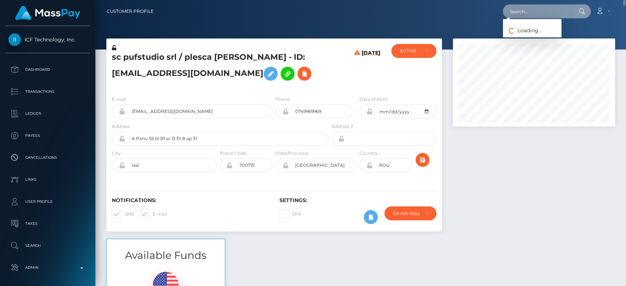
paste input "missjosy.ros@gmail.com"
type input "missjosy.ros@gmail.com"
paste input "missjosy.ros@gmail.com"
type input "missjosy.ros@gmail.com"
click at [534, 15] on input "missjosy.ros@gmail.com" at bounding box center [537, 11] width 69 height 14
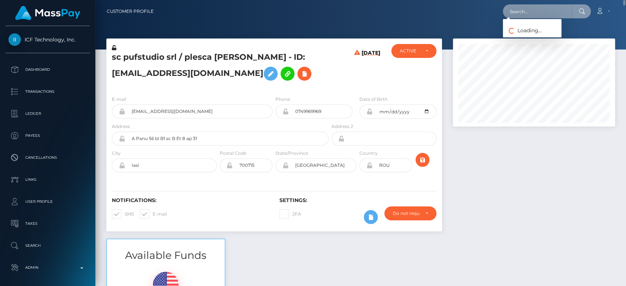
paste input "droppedintheocean@proton.me"
type input "droppedintheocean@proton.me"
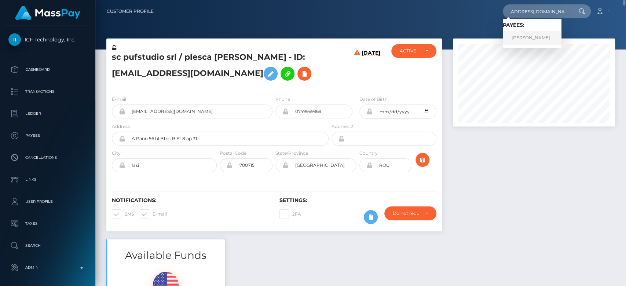
click at [538, 36] on link "GEORGE-ALEXANDRU HENTU" at bounding box center [532, 38] width 59 height 14
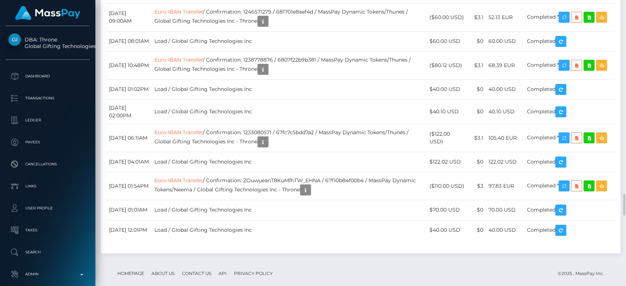
scroll to position [88, 162]
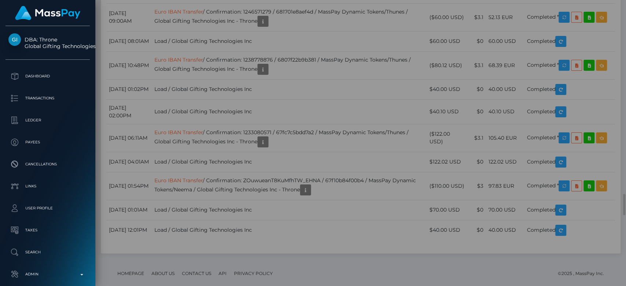
scroll to position [0, 0]
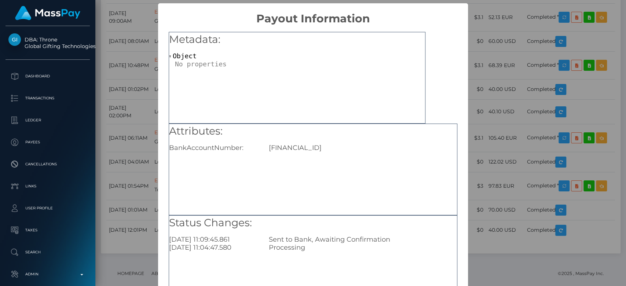
drag, startPoint x: 368, startPoint y: 149, endPoint x: 264, endPoint y: 151, distance: 104.1
click at [264, 151] on div "[FINANCIAL_ID]" at bounding box center [362, 148] width 199 height 8
copy div "[FINANCIAL_ID]"
click at [516, 99] on div "× Payout Information Metadata: Object Attributes: BankAccountNumber: [FINANCIAL…" at bounding box center [313, 143] width 626 height 286
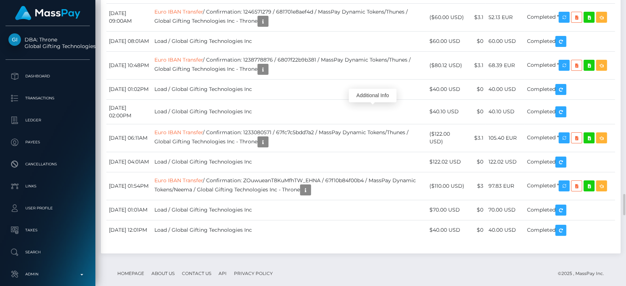
scroll to position [88, 162]
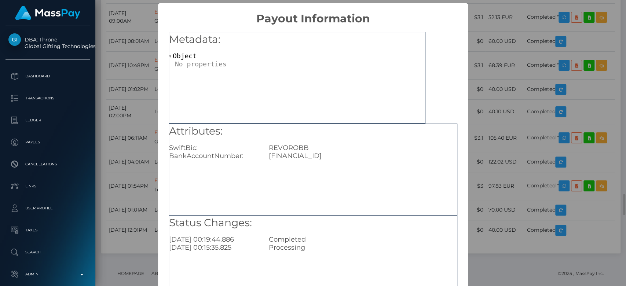
scroll to position [0, 0]
click at [492, 82] on div "× Payout Information Metadata: Object Attributes: SwiftBic: REVOROBB BankAccoun…" at bounding box center [313, 143] width 626 height 286
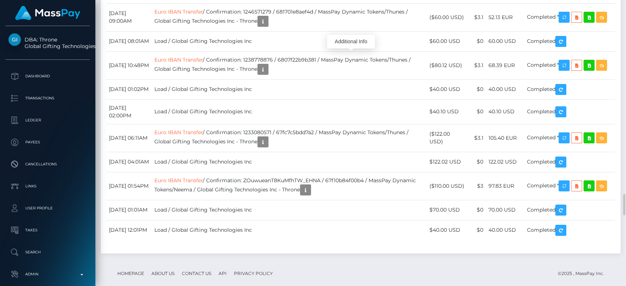
scroll to position [88, 162]
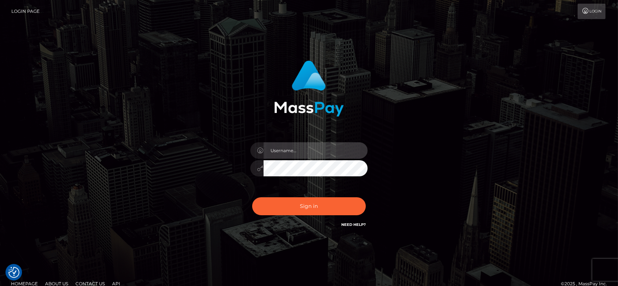
type input "[DOMAIN_NAME]"
click at [332, 217] on div "Sign in Need Help?" at bounding box center [309, 209] width 128 height 33
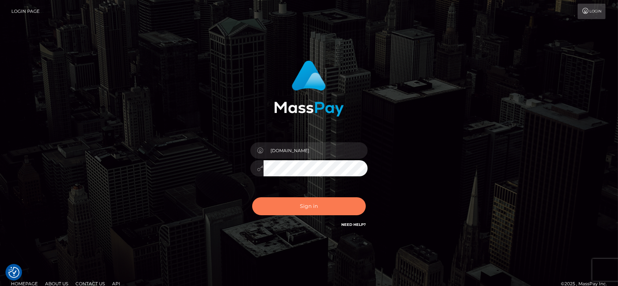
click at [331, 199] on button "Sign in" at bounding box center [309, 206] width 114 height 18
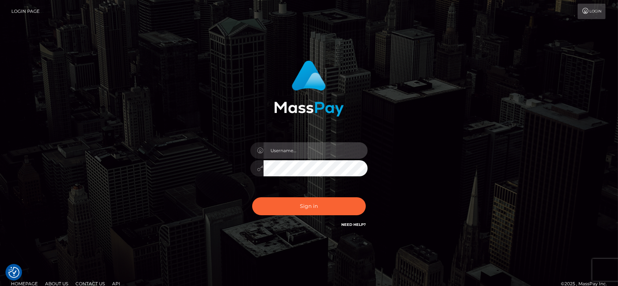
type input "fr.es"
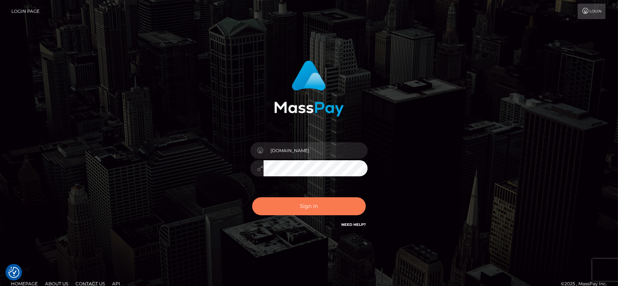
click at [331, 199] on button "Sign in" at bounding box center [309, 206] width 114 height 18
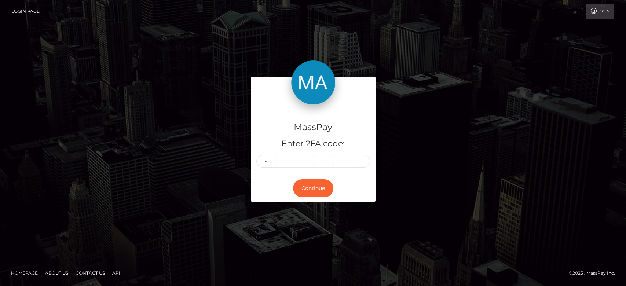
type input "6"
type input "0"
type input "5"
type input "2"
type input "0"
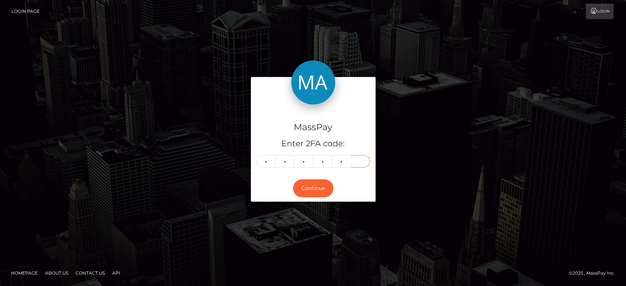
type input "1"
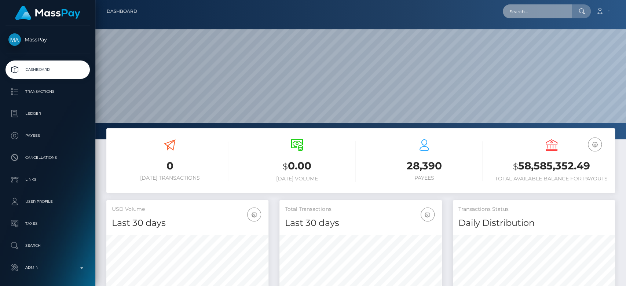
scroll to position [129, 162]
click at [539, 18] on input "text" at bounding box center [537, 11] width 69 height 14
paste input "[EMAIL_ADDRESS][DOMAIN_NAME]"
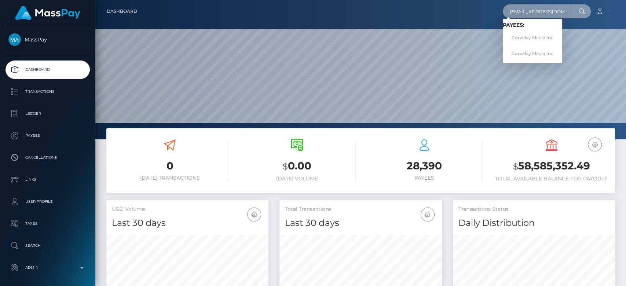
type input "[EMAIL_ADDRESS][DOMAIN_NAME]"
click at [551, 37] on link "Corvelay Media Inc" at bounding box center [532, 38] width 59 height 14
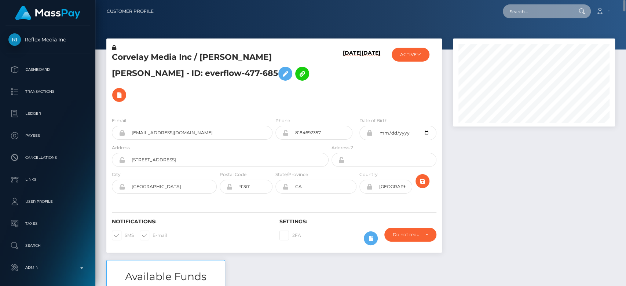
click at [523, 14] on input "text" at bounding box center [537, 11] width 69 height 14
paste input "[PERSON_NAME][EMAIL_ADDRESS][DOMAIN_NAME]"
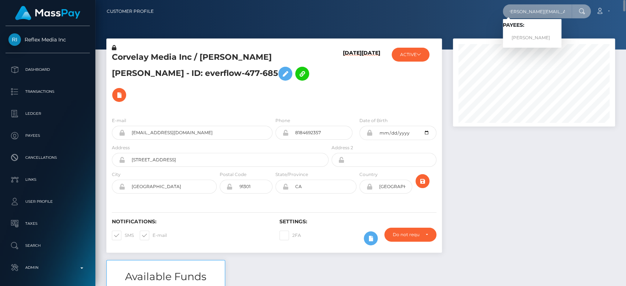
type input "[PERSON_NAME][EMAIL_ADDRESS][DOMAIN_NAME]"
click at [534, 37] on link "LISA ANNA HOEKSTRA" at bounding box center [532, 38] width 59 height 14
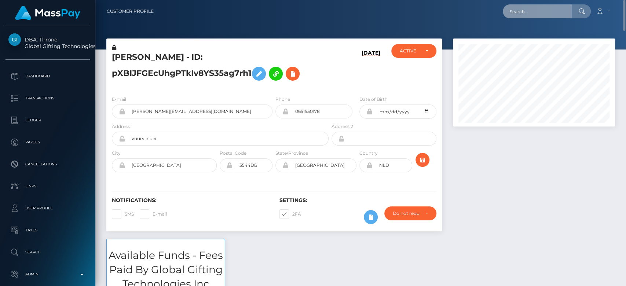
click at [548, 15] on input "text" at bounding box center [537, 11] width 69 height 14
paste input "[EMAIL_ADDRESS][DOMAIN_NAME]"
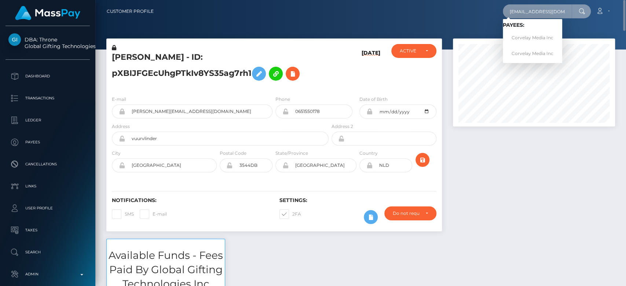
type input "[EMAIL_ADDRESS][DOMAIN_NAME]"
click at [531, 35] on link "Corvelay Media Inc" at bounding box center [532, 38] width 59 height 14
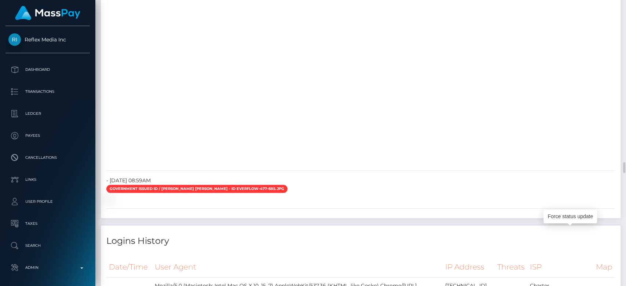
scroll to position [88, 162]
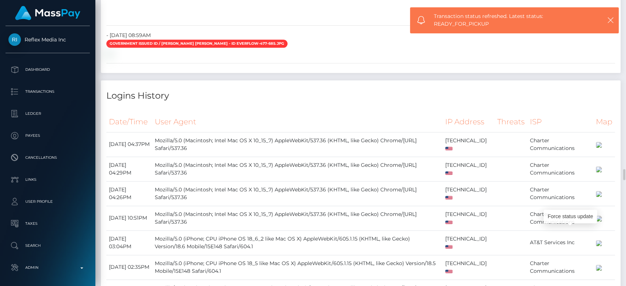
scroll to position [4255, 0]
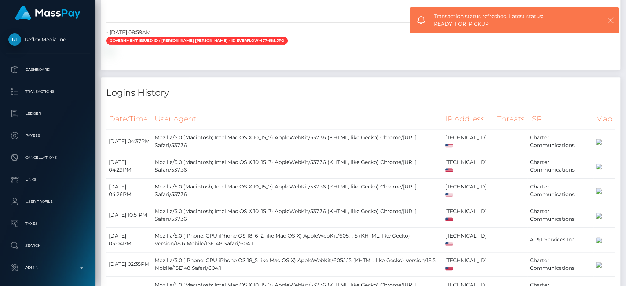
click at [611, 18] on icon "button" at bounding box center [610, 19] width 7 height 7
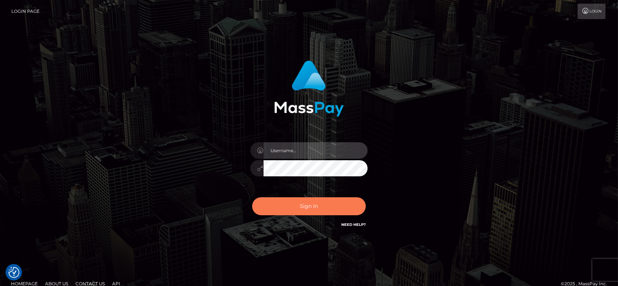
type input "fr.es"
click at [325, 206] on button "Sign in" at bounding box center [309, 206] width 114 height 18
type input "[DOMAIN_NAME]"
click at [325, 206] on button "Sign in" at bounding box center [309, 206] width 114 height 18
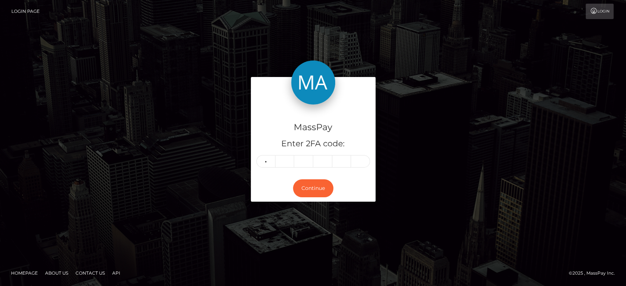
type input "6"
type input "7"
type input "0"
type input "6"
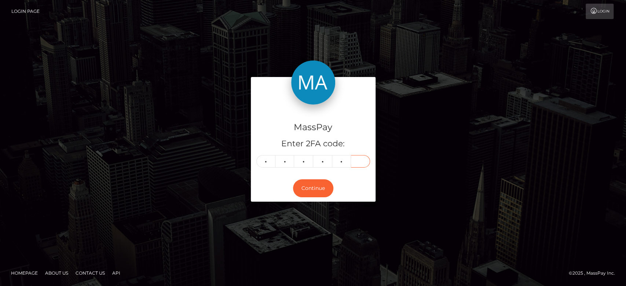
type input "9"
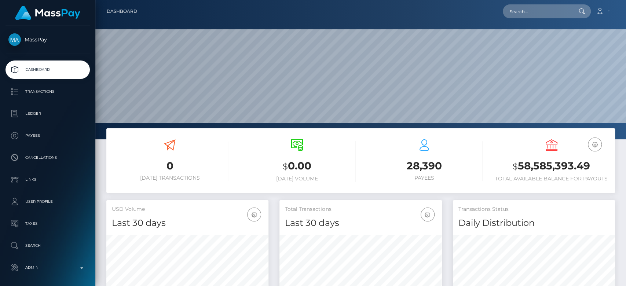
scroll to position [129, 162]
click at [551, 10] on input "text" at bounding box center [537, 11] width 69 height 14
paste input "[EMAIL_ADDRESS][DOMAIN_NAME]"
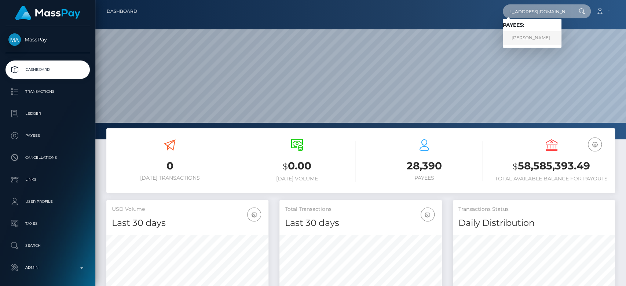
type input "[EMAIL_ADDRESS][DOMAIN_NAME]"
click at [540, 31] on link "[PERSON_NAME]" at bounding box center [532, 38] width 59 height 14
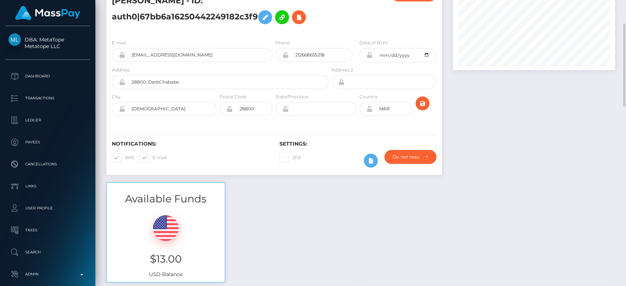
scroll to position [65, 0]
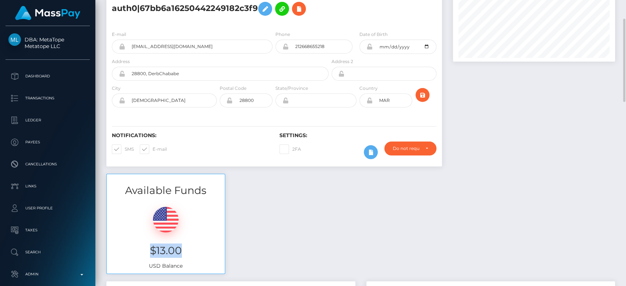
drag, startPoint x: 181, startPoint y: 246, endPoint x: 149, endPoint y: 251, distance: 31.9
click at [149, 251] on h3 "$13.00" at bounding box center [165, 250] width 107 height 14
copy h3 "$13.00"
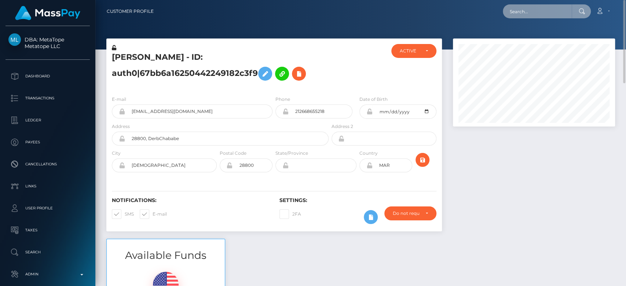
paste input "kerabenjamin31@gmail.com"
click at [526, 14] on input "kerabenjamin31@gmail.com" at bounding box center [537, 11] width 69 height 14
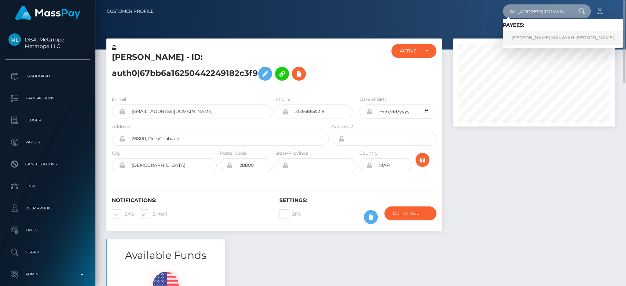
type input "kerabenjamin31@gmail.com"
click at [535, 39] on link "KERA MAKAYAH BENJAMIN" at bounding box center [563, 38] width 120 height 14
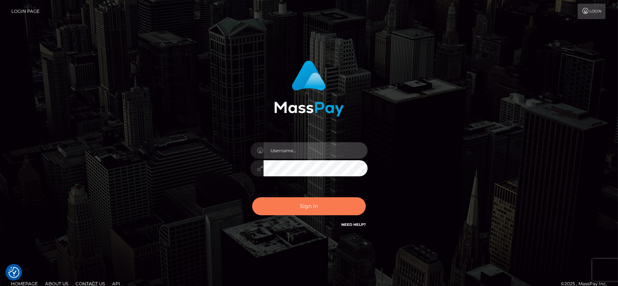
type input "[DOMAIN_NAME]"
click at [325, 213] on button "Sign in" at bounding box center [309, 206] width 114 height 18
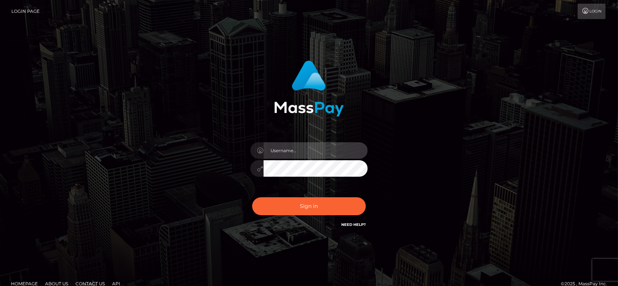
type input "[DOMAIN_NAME]"
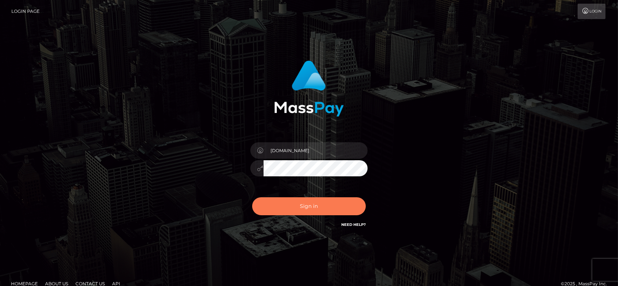
click at [325, 213] on button "Sign in" at bounding box center [309, 206] width 114 height 18
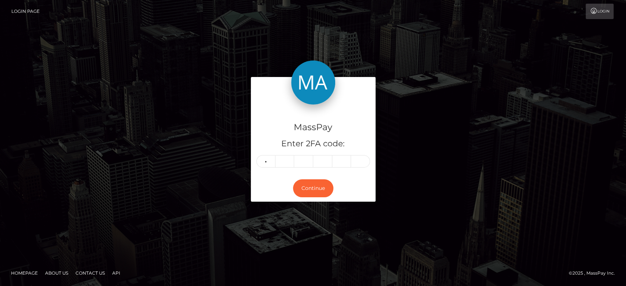
type input "2"
type input "8"
type input "7"
type input "0"
type input "3"
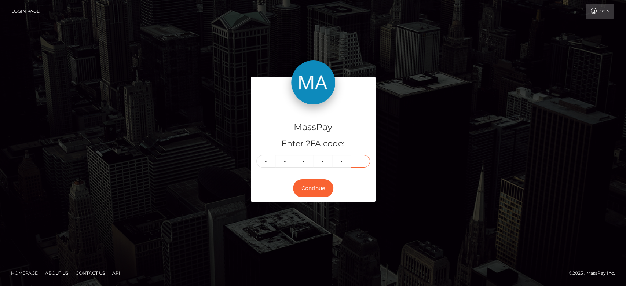
type input "5"
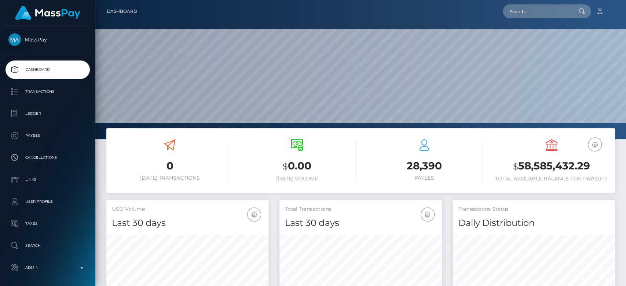
scroll to position [129, 162]
click at [570, 15] on input "text" at bounding box center [537, 11] width 69 height 14
paste input "persephone4us@gmail.com"
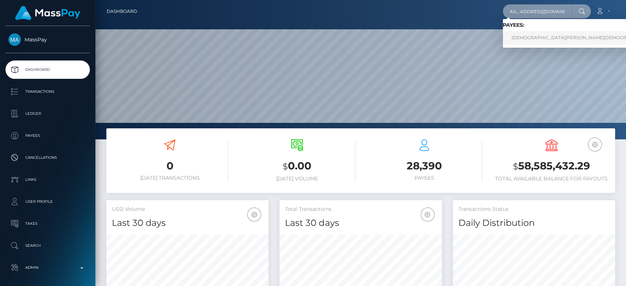
type input "persephone4us@gmail.com"
click at [546, 34] on link "PASHMINA KHRISTI" at bounding box center [585, 38] width 164 height 14
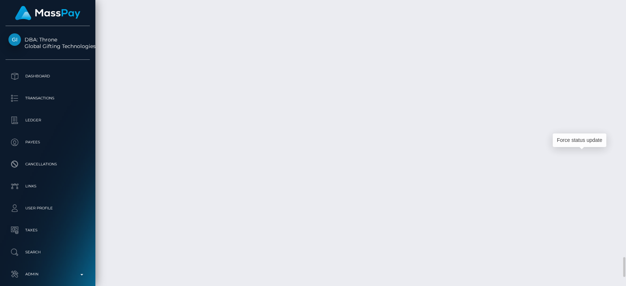
scroll to position [88, 162]
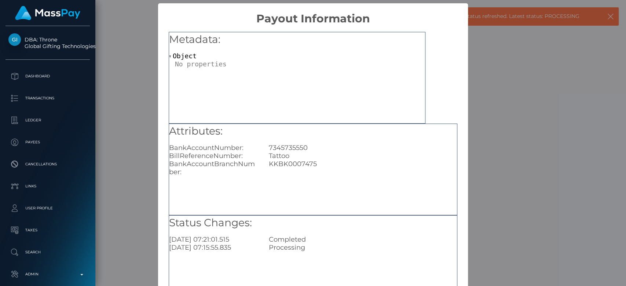
click at [150, 170] on div "× Payout Information Metadata: Object Attributes: BankAccountNumber: 7345735550…" at bounding box center [313, 143] width 626 height 286
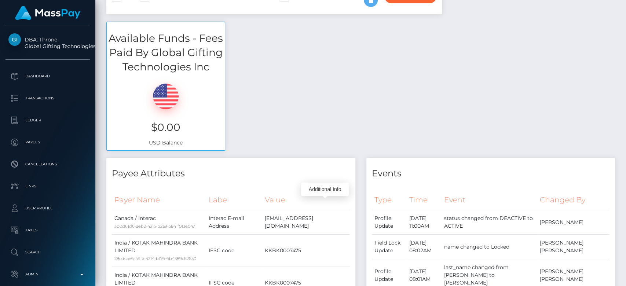
scroll to position [0, 0]
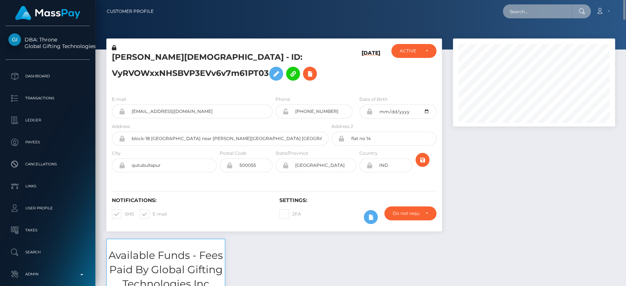
paste input "support@bestprodigi.com"
click at [532, 10] on input "support@bestprodigi.com" at bounding box center [537, 11] width 69 height 14
type input "support@bestprodigi.com"
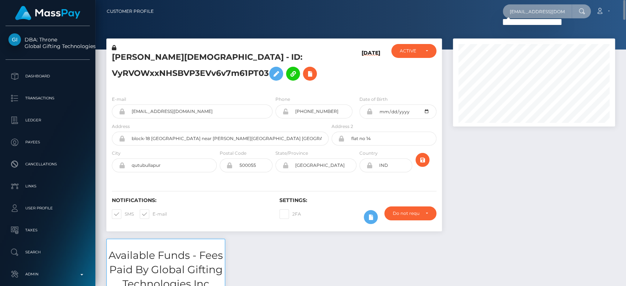
click at [527, 11] on input "support@bestprodigi.com" at bounding box center [537, 11] width 69 height 14
paste input "mb9yy6nk9y@privateralay.appiled.com"
click at [549, 11] on input "mb9yy6nk9y@privateralay.appiled.com" at bounding box center [537, 11] width 69 height 14
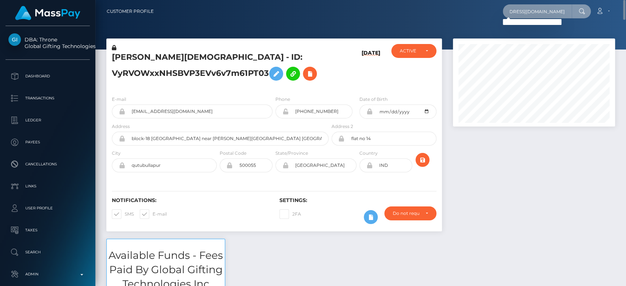
type input "mb9yy6nk9y@privateralay.appleid.com"
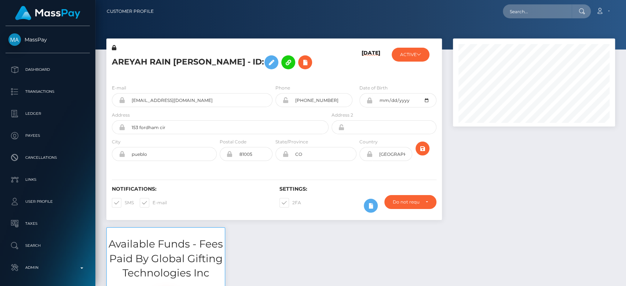
scroll to position [88, 162]
drag, startPoint x: 223, startPoint y: 101, endPoint x: 127, endPoint y: 103, distance: 96.1
click at [127, 103] on input "[EMAIL_ADDRESS][DOMAIN_NAME]" at bounding box center [198, 100] width 147 height 14
click at [526, 166] on div at bounding box center [533, 132] width 173 height 189
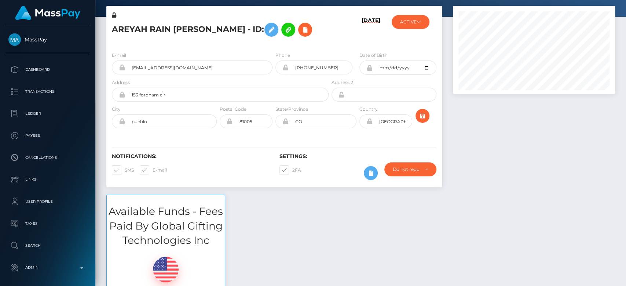
scroll to position [0, 0]
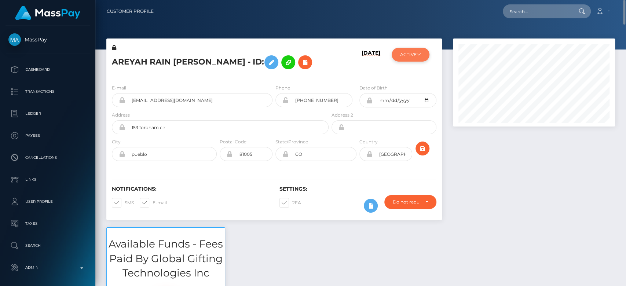
click at [416, 50] on button "ACTIVE" at bounding box center [410, 55] width 38 height 14
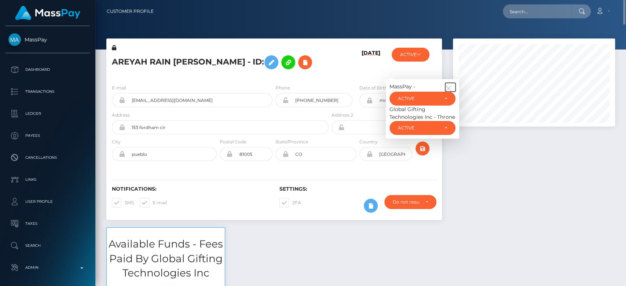
click at [450, 85] on button "button" at bounding box center [450, 87] width 10 height 9
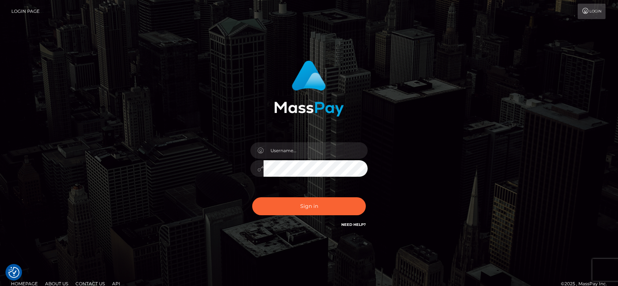
checkbox input "true"
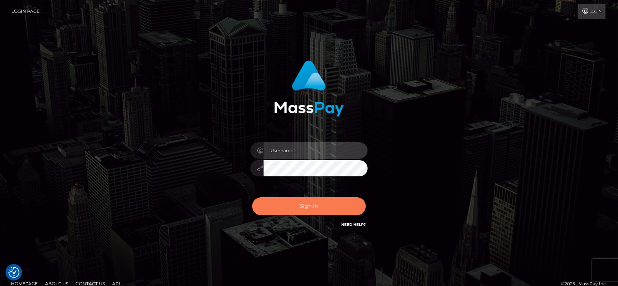
type input "[DOMAIN_NAME]"
click at [323, 203] on button "Sign in" at bounding box center [309, 206] width 114 height 18
type input "[DOMAIN_NAME]"
click at [324, 206] on button "Sign in" at bounding box center [309, 206] width 114 height 18
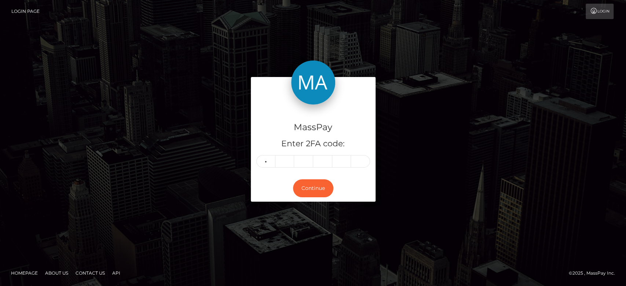
type input "1"
type input "7"
type input "4"
type input "8"
type input "1"
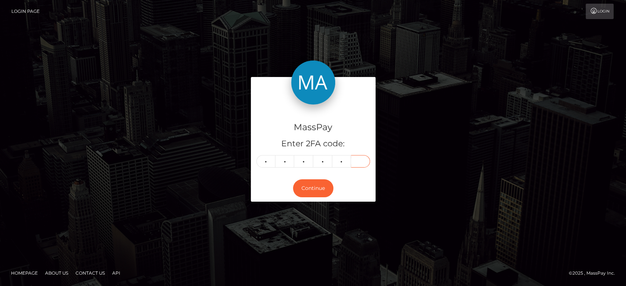
type input "6"
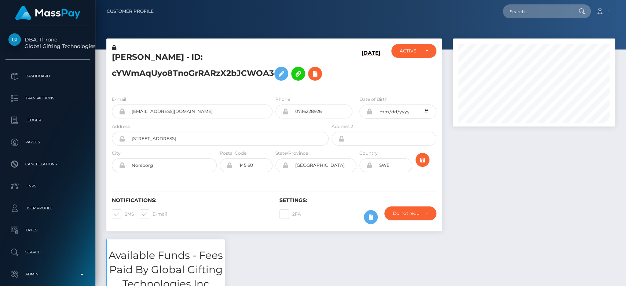
scroll to position [88, 162]
click at [490, 181] on div at bounding box center [533, 138] width 173 height 200
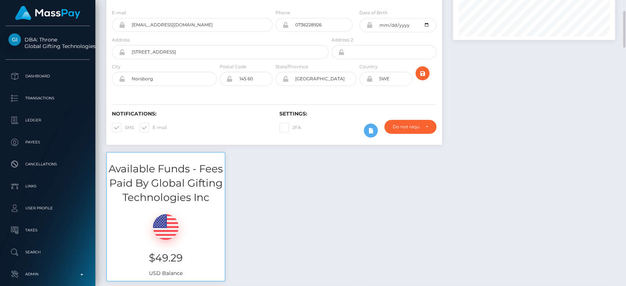
scroll to position [0, 0]
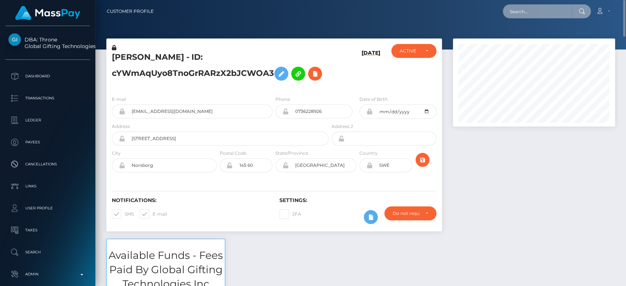
click at [517, 4] on input "text" at bounding box center [537, 11] width 69 height 14
paste input "[EMAIL_ADDRESS][DOMAIN_NAME]"
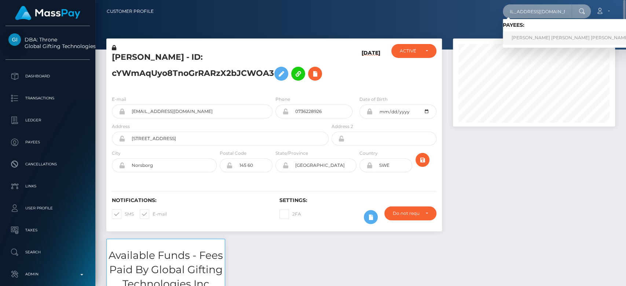
type input "[EMAIL_ADDRESS][DOMAIN_NAME]"
click at [519, 37] on link "EMILY MEGAN NICKOLE SINGLETON" at bounding box center [570, 38] width 135 height 14
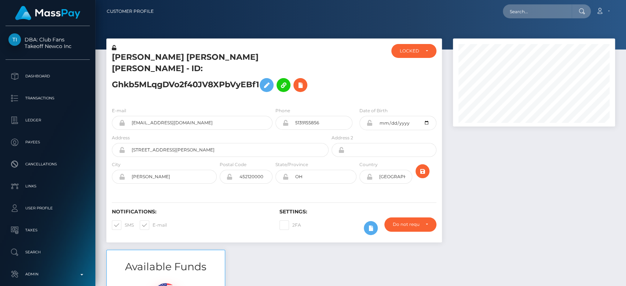
scroll to position [88, 162]
click at [511, 192] on div at bounding box center [533, 143] width 173 height 211
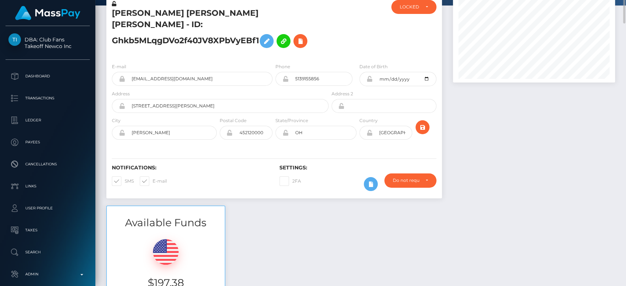
scroll to position [0, 0]
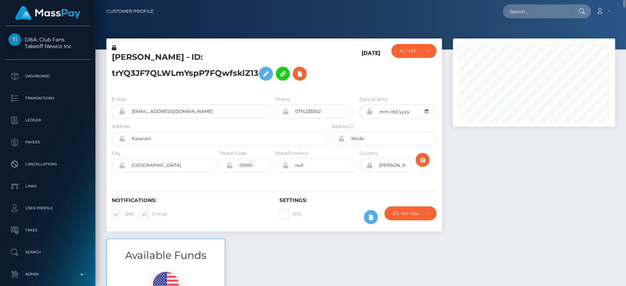
click at [251, 150] on div "Postal Code 00100" at bounding box center [246, 160] width 53 height 23
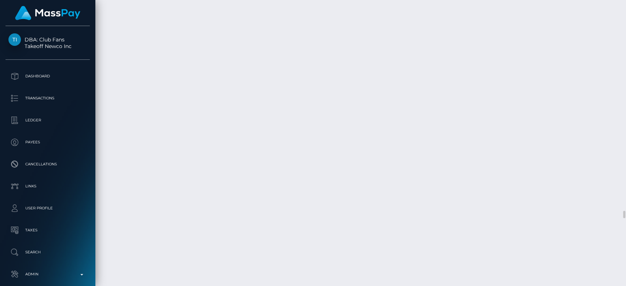
scroll to position [5023, 0]
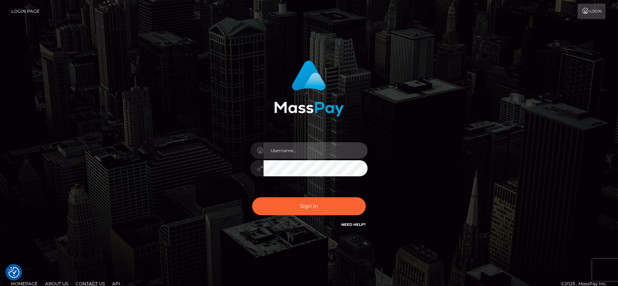
type input "fr.es"
click at [302, 219] on div "Sign in Need Help?" at bounding box center [309, 209] width 128 height 33
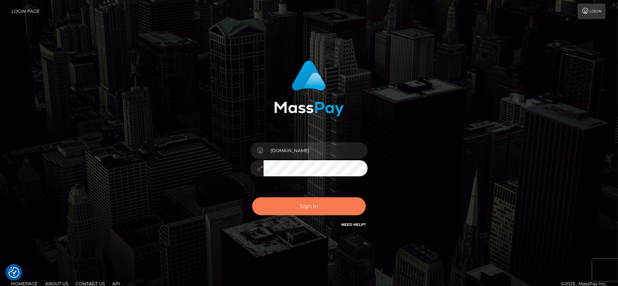
click at [300, 208] on button "Sign in" at bounding box center [309, 206] width 114 height 18
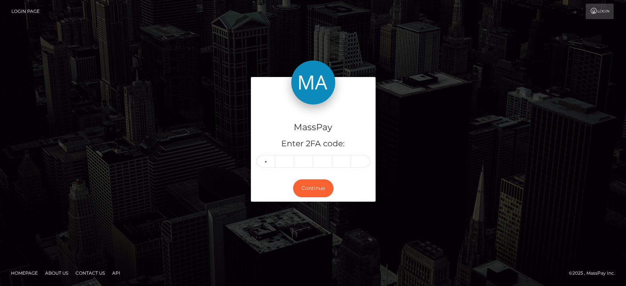
type input "3"
type input "0"
type input "5"
type input "8"
type input "6"
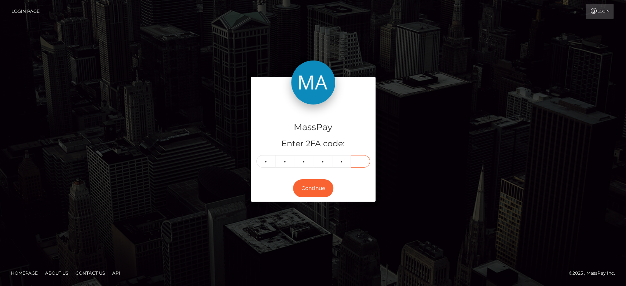
type input "4"
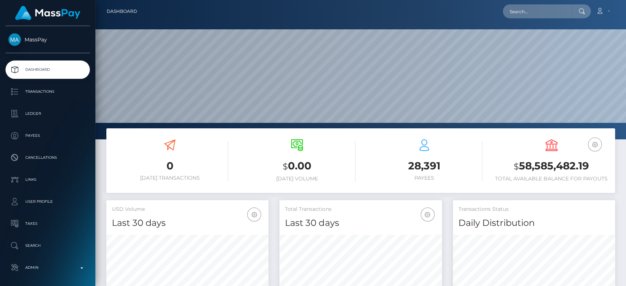
scroll to position [129, 162]
click at [529, 14] on input "text" at bounding box center [537, 11] width 69 height 14
paste input "thicctoxicity@gmail.com"
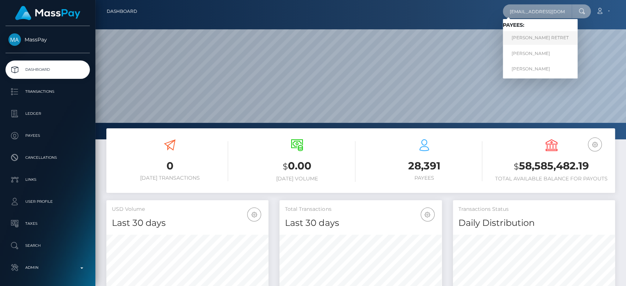
type input "thicctoxicity@gmail.com"
click at [530, 37] on link "Justin Tyson Bullard RETRET" at bounding box center [540, 38] width 75 height 14
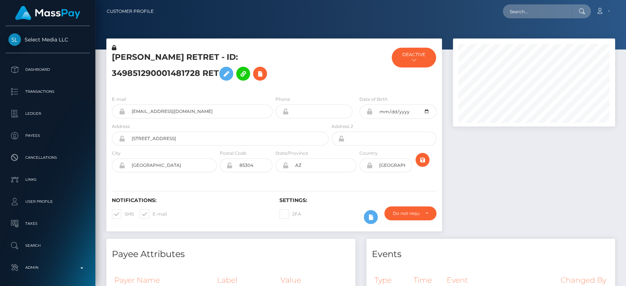
scroll to position [88, 162]
click at [484, 143] on div at bounding box center [533, 138] width 173 height 200
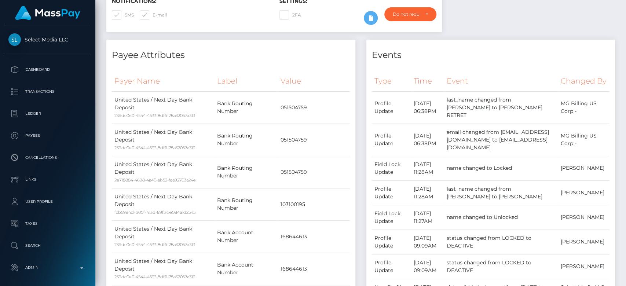
scroll to position [0, 0]
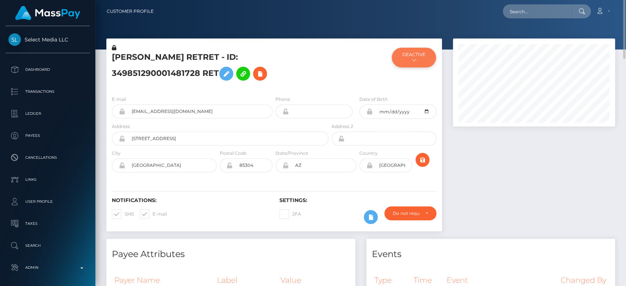
click at [421, 54] on button "DEACTIVE" at bounding box center [413, 58] width 44 height 20
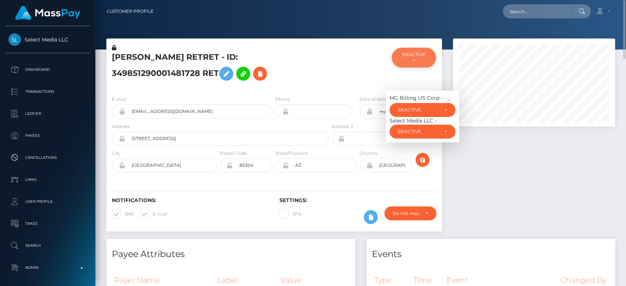
click at [420, 54] on button "DEACTIVE" at bounding box center [413, 58] width 44 height 20
click at [451, 97] on icon "button" at bounding box center [448, 99] width 7 height 7
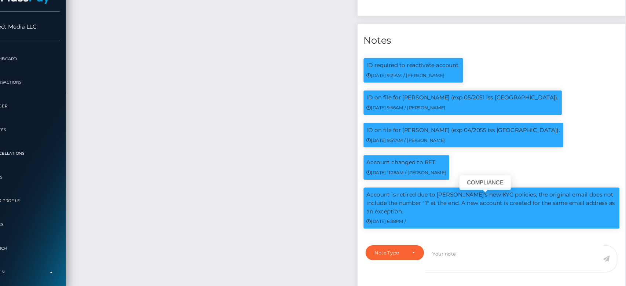
scroll to position [953, 0]
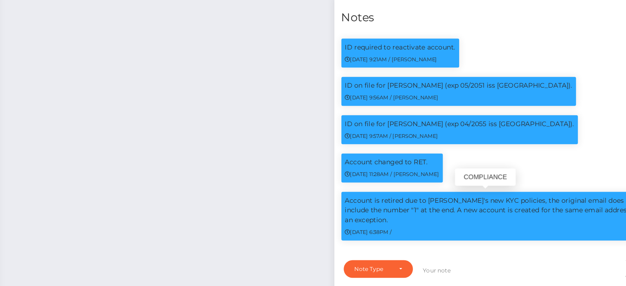
click at [483, 212] on p "Account is retired due to Aylo's new KYC policies, the original email does not …" at bounding box center [491, 210] width 232 height 23
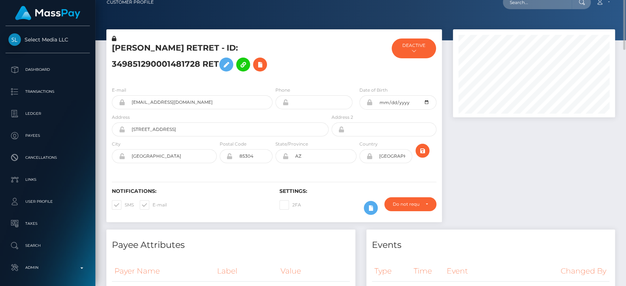
scroll to position [0, 0]
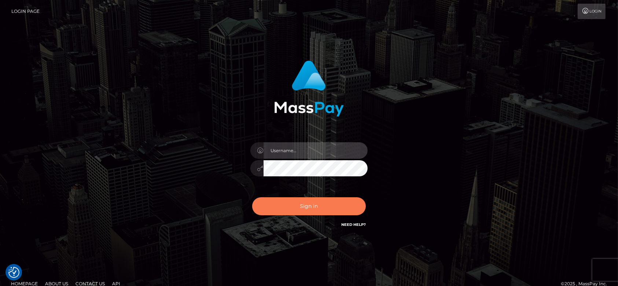
type input "[DOMAIN_NAME]"
click at [325, 199] on button "Sign in" at bounding box center [309, 206] width 114 height 18
click at [333, 201] on button "Sign in" at bounding box center [309, 206] width 114 height 18
type input "fr.es"
click at [299, 215] on button "Sign in" at bounding box center [309, 206] width 114 height 18
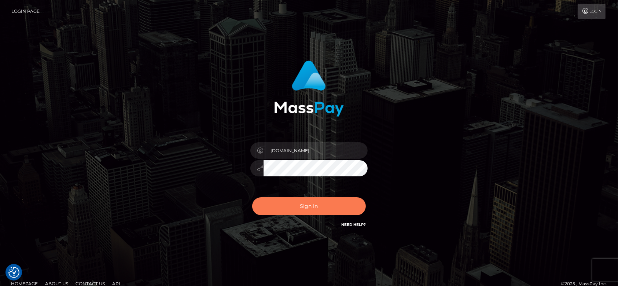
click at [318, 210] on button "Sign in" at bounding box center [309, 206] width 114 height 18
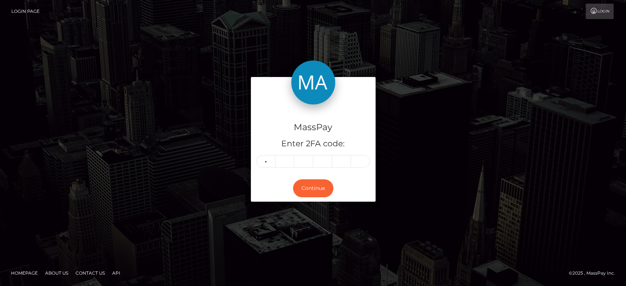
type input "1"
type input "3"
type input "9"
type input "8"
type input "5"
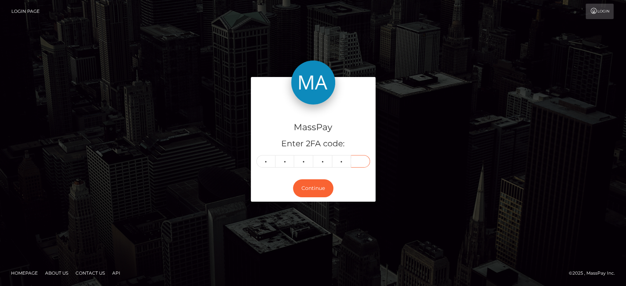
type input "1"
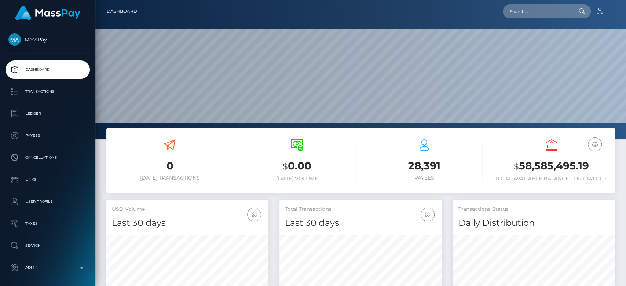
scroll to position [129, 162]
click at [523, 10] on input "text" at bounding box center [537, 11] width 69 height 14
paste input "papizw0rldinc@gmail.com"
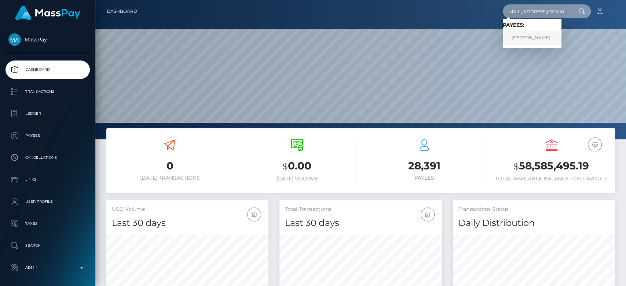
type input "papizw0rldinc@gmail.com"
click at [545, 35] on link "Erotika Silva" at bounding box center [532, 38] width 59 height 14
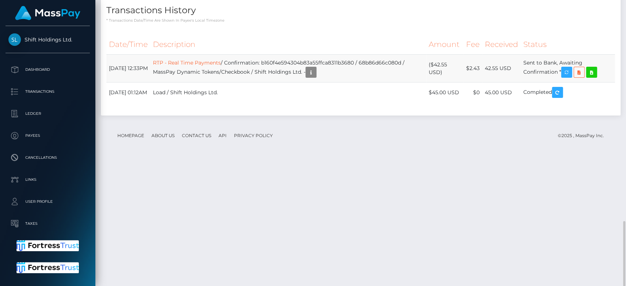
scroll to position [88, 162]
drag, startPoint x: 276, startPoint y: 185, endPoint x: 369, endPoint y: 180, distance: 93.2
click at [369, 82] on td "RTP - Real Time Payments / Confirmation: b160f4e594304b83a55ffca8311b3680 / 68b…" at bounding box center [288, 69] width 276 height 28
copy td "b160f4e594304b83a55ffca8311b3680"
click at [570, 77] on icon "button" at bounding box center [566, 72] width 9 height 9
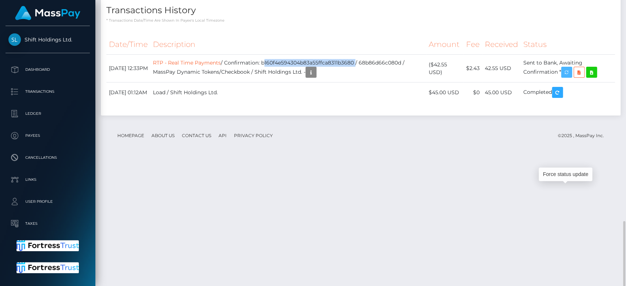
copy td "b160f4e594304b83a55ffca8311b3680"
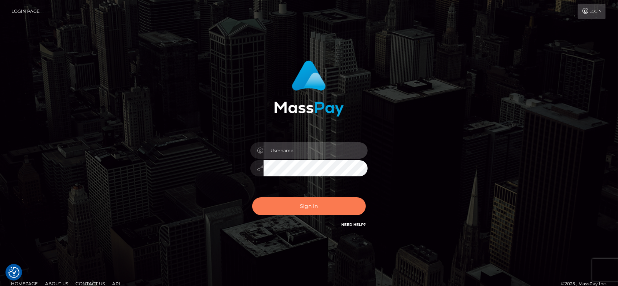
type input "fr.es"
click at [327, 211] on button "Sign in" at bounding box center [309, 206] width 114 height 18
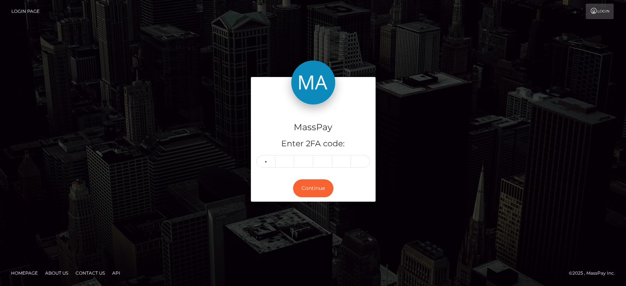
type input "5"
type input "7"
type input "6"
type input "1"
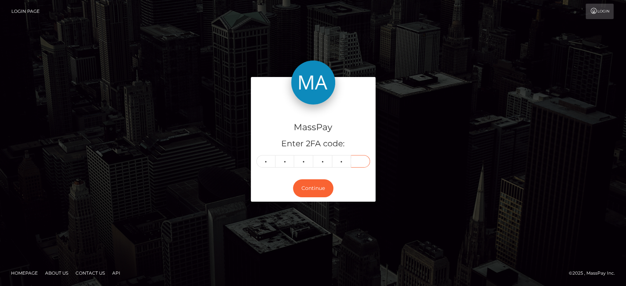
type input "2"
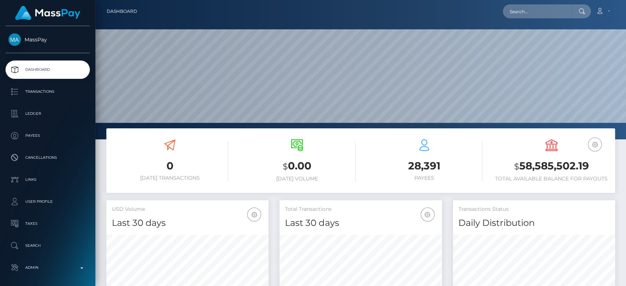
scroll to position [129, 162]
click at [529, 10] on input "text" at bounding box center [537, 11] width 69 height 14
paste input "emremert19942014@gmail.com"
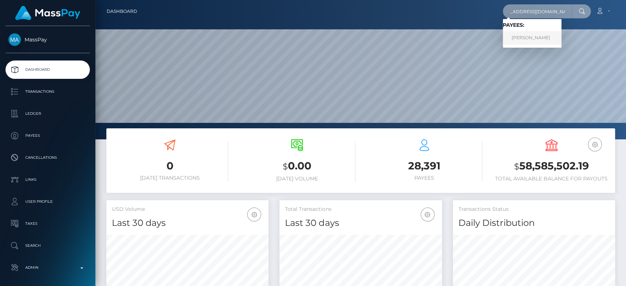
type input "emremert19942014@gmail.com"
click at [531, 33] on link "EMRE GÜNDOĞDU" at bounding box center [532, 38] width 59 height 14
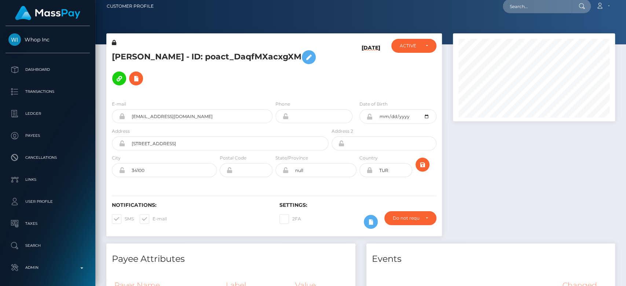
scroll to position [88, 162]
click at [313, 56] on icon at bounding box center [308, 57] width 9 height 9
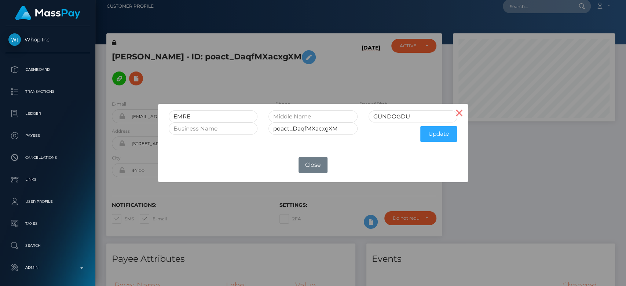
click at [459, 108] on button "×" at bounding box center [459, 113] width 18 height 18
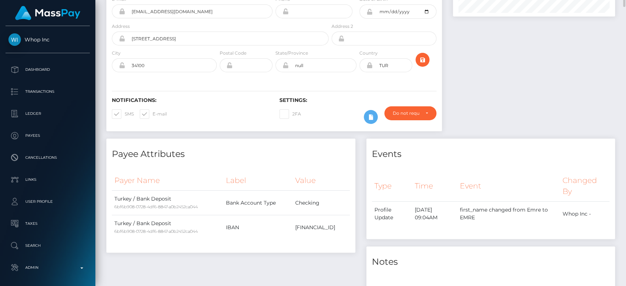
scroll to position [0, 0]
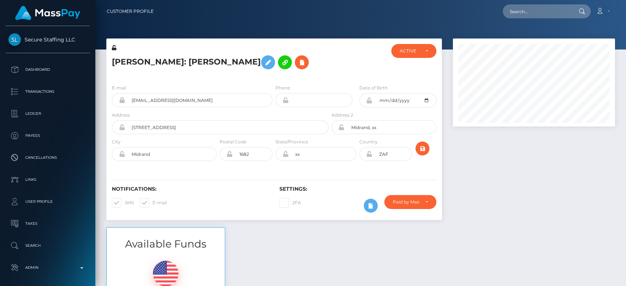
click at [503, 185] on div at bounding box center [533, 132] width 173 height 189
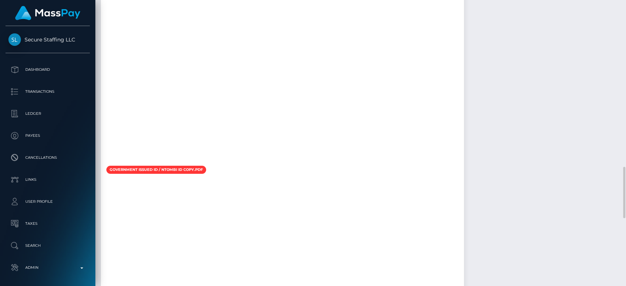
scroll to position [887, 0]
